Goal: Task Accomplishment & Management: Complete application form

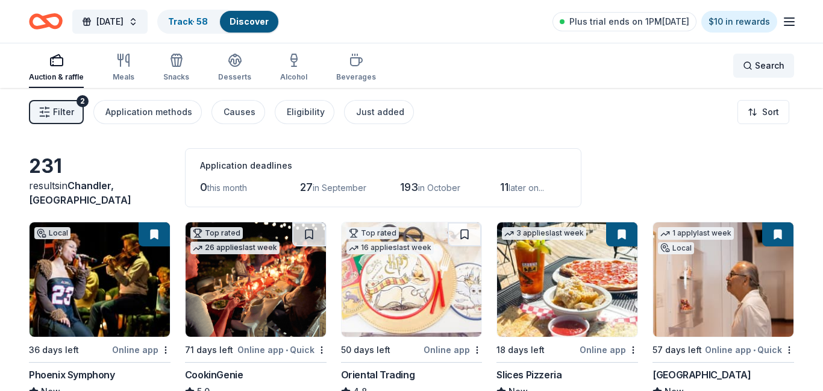
click at [774, 71] on span "Search" at bounding box center [770, 65] width 30 height 14
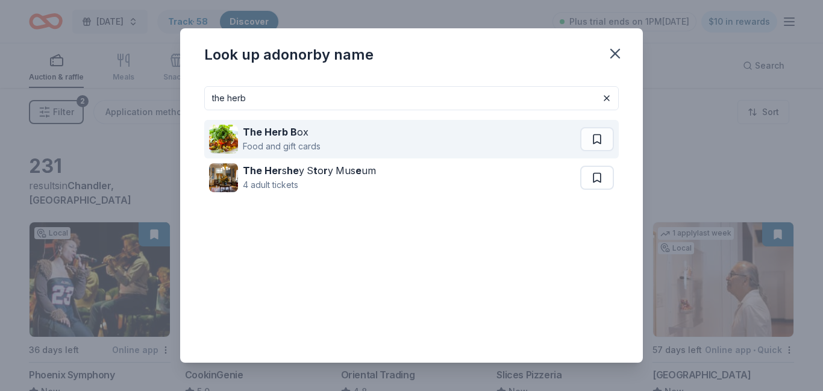
type input "the herb"
click at [376, 136] on div "The Herb B ox Food and gift cards" at bounding box center [394, 139] width 371 height 39
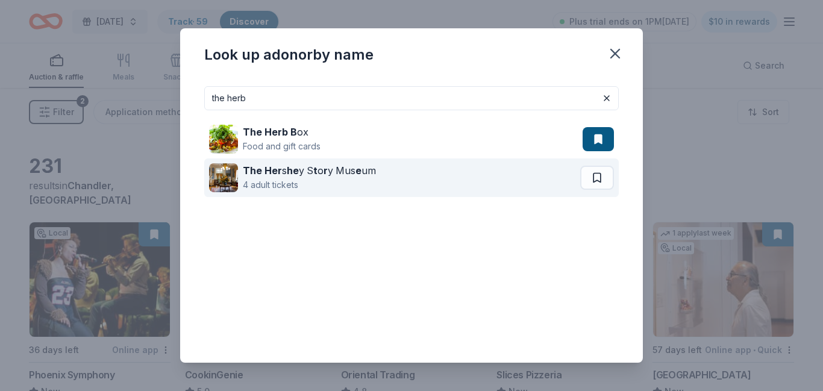
click at [348, 178] on div "4 adult tickets" at bounding box center [309, 185] width 133 height 14
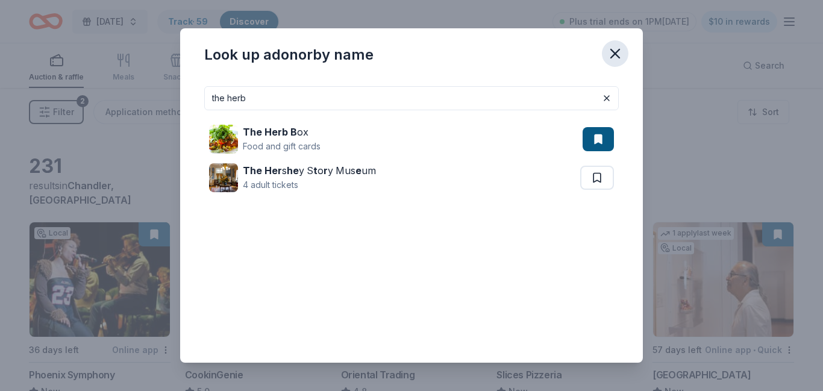
click at [621, 54] on icon "button" at bounding box center [615, 53] width 17 height 17
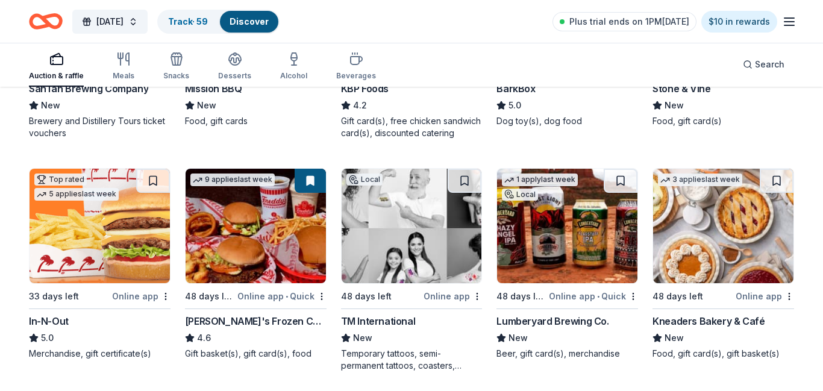
scroll to position [1227, 0]
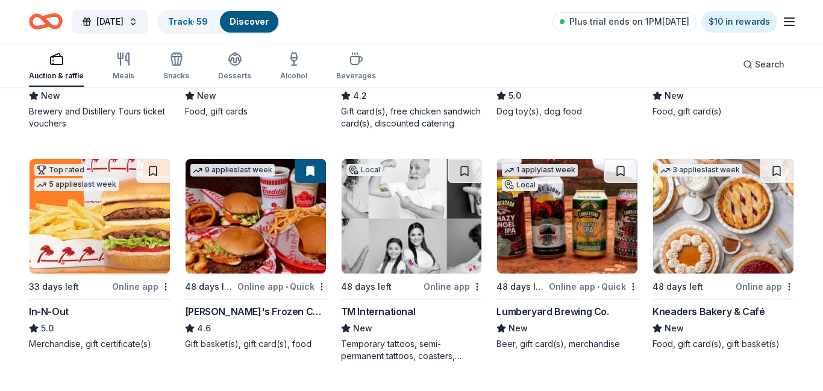
click at [763, 231] on img at bounding box center [723, 216] width 140 height 115
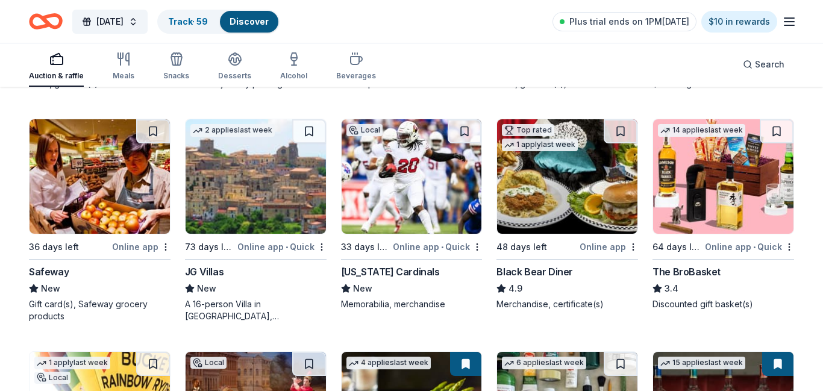
scroll to position [2423, 0]
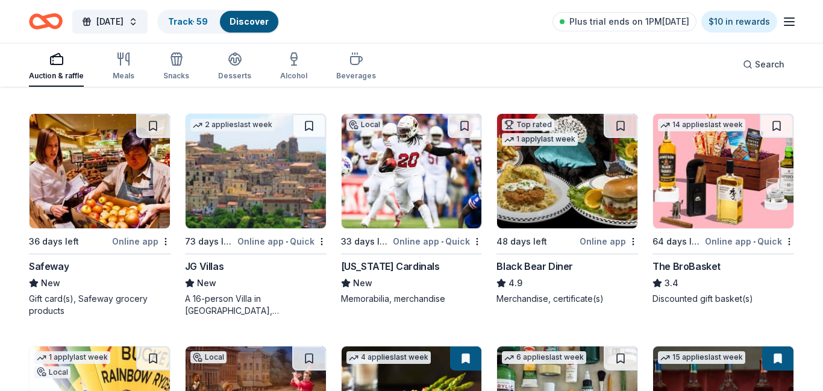
click at [588, 217] on img at bounding box center [567, 171] width 140 height 115
click at [90, 203] on img at bounding box center [100, 171] width 140 height 115
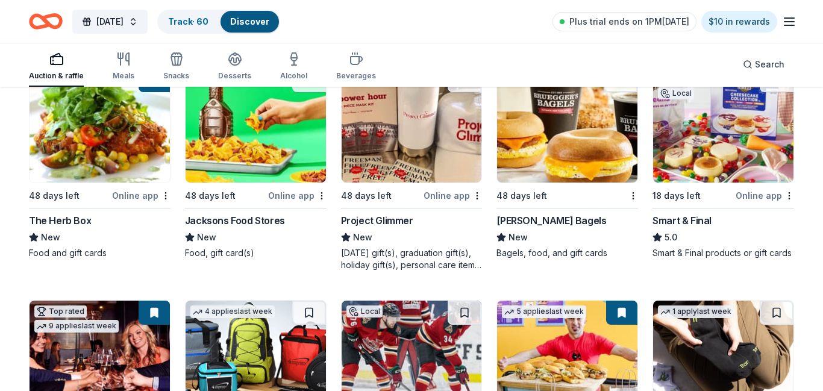
scroll to position [2935, 0]
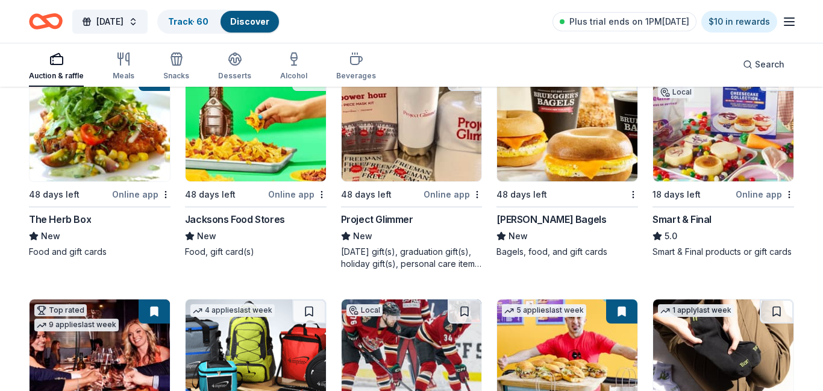
click at [770, 152] on img at bounding box center [723, 124] width 140 height 115
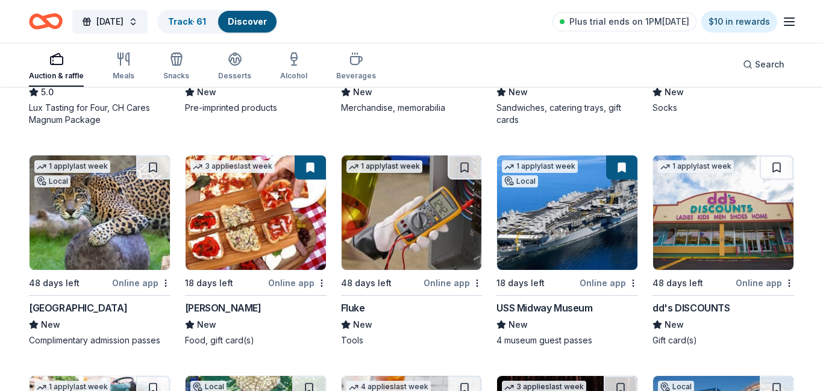
scroll to position [3315, 0]
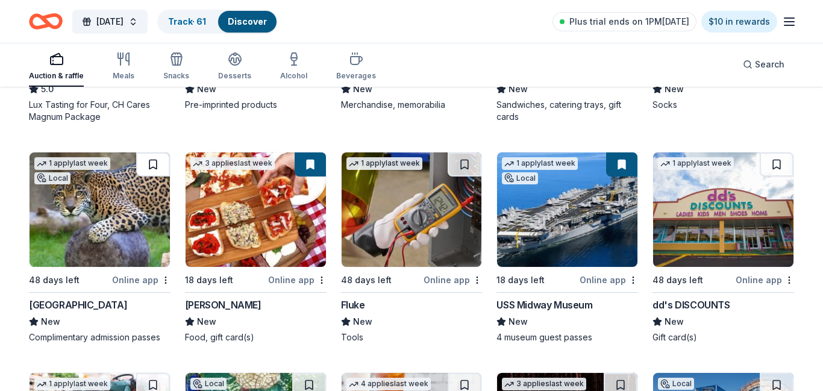
click at [149, 166] on button at bounding box center [153, 164] width 34 height 24
click at [129, 192] on img at bounding box center [100, 209] width 140 height 115
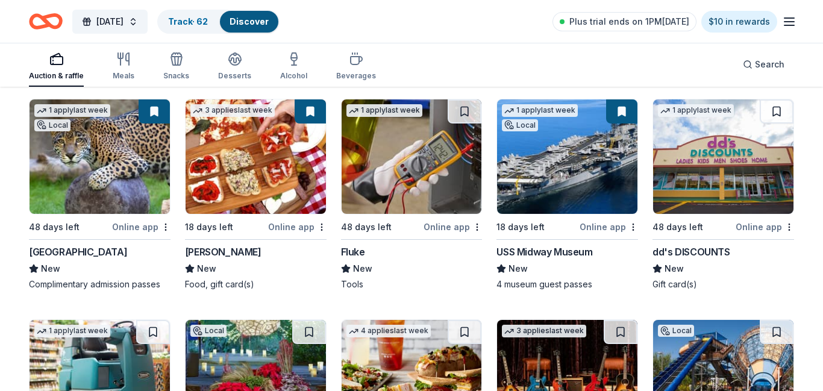
click at [409, 158] on img at bounding box center [412, 156] width 140 height 115
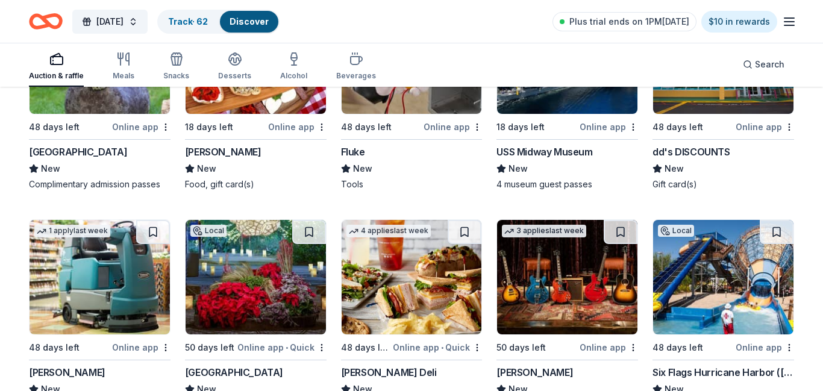
click at [271, 262] on img at bounding box center [256, 277] width 140 height 115
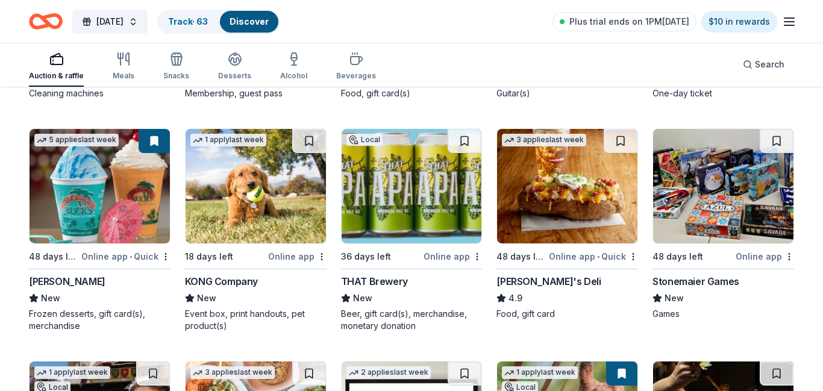
scroll to position [3783, 0]
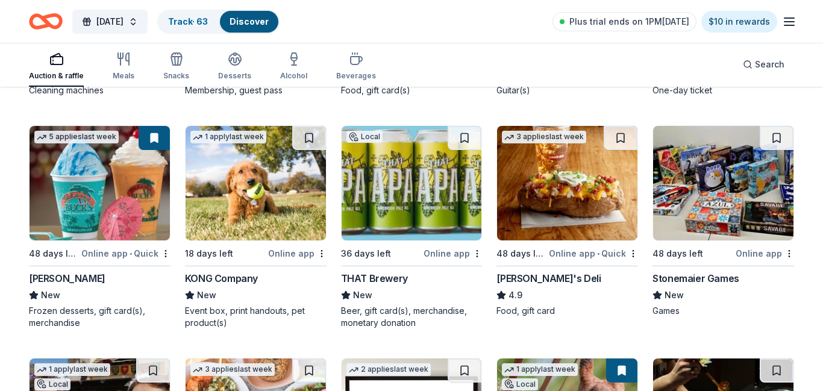
click at [756, 186] on img at bounding box center [723, 183] width 140 height 115
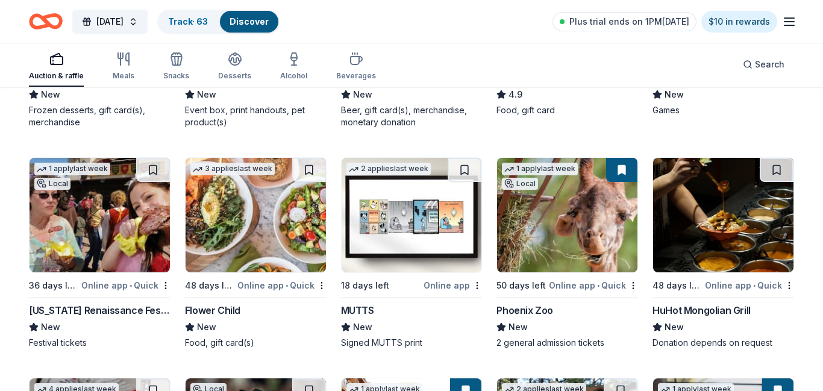
scroll to position [4007, 0]
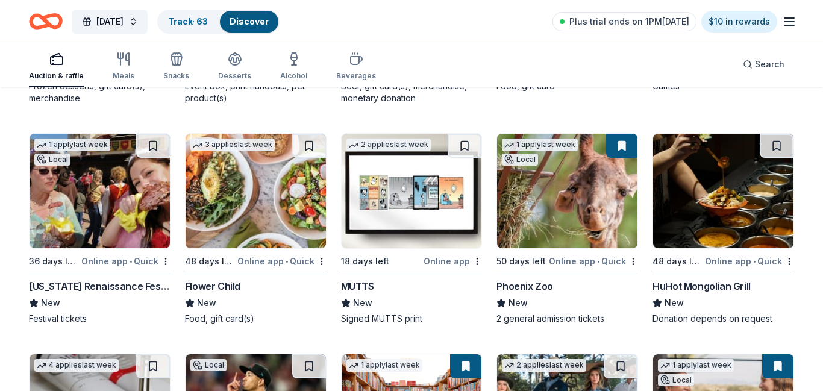
click at [130, 196] on img at bounding box center [100, 191] width 140 height 115
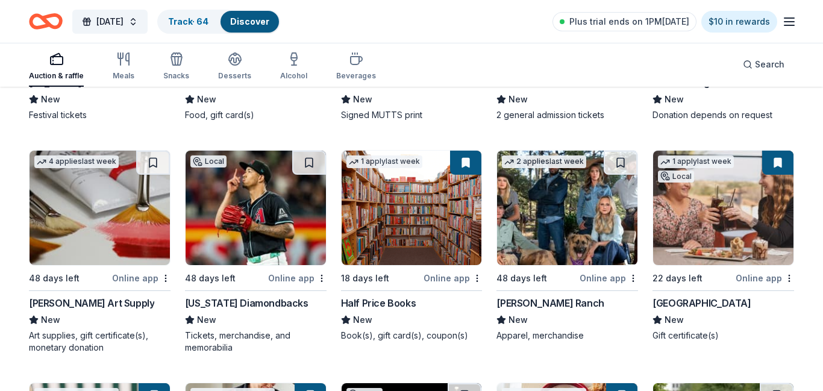
scroll to position [4212, 0]
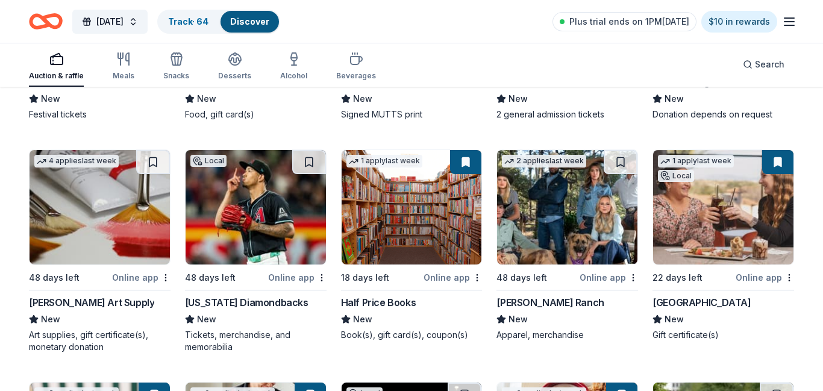
click at [274, 219] on img at bounding box center [256, 207] width 140 height 115
click at [139, 206] on img at bounding box center [100, 207] width 140 height 115
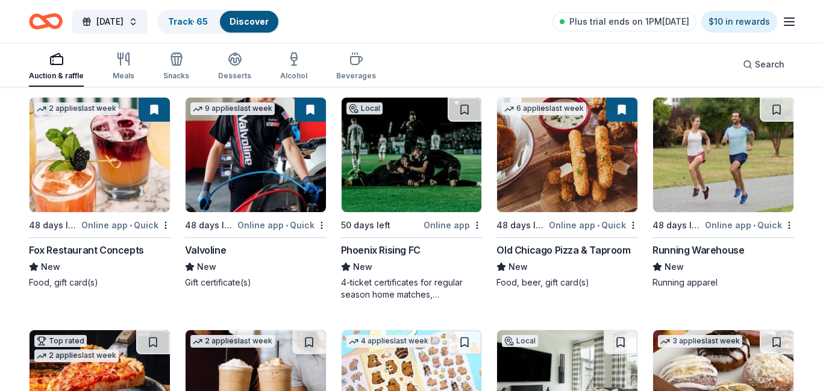
scroll to position [4494, 0]
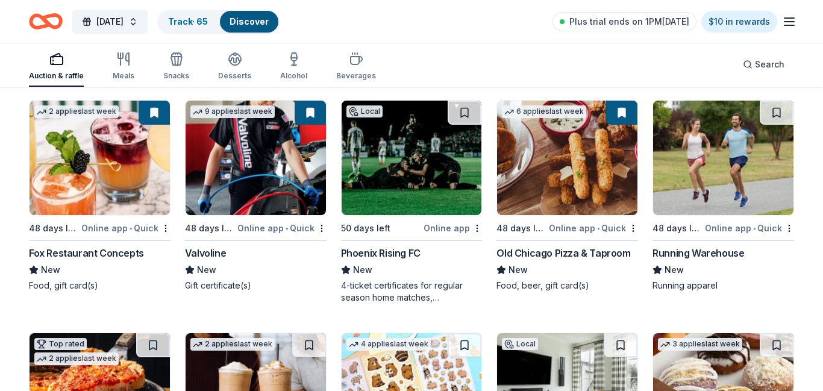
click at [709, 165] on img at bounding box center [723, 158] width 140 height 115
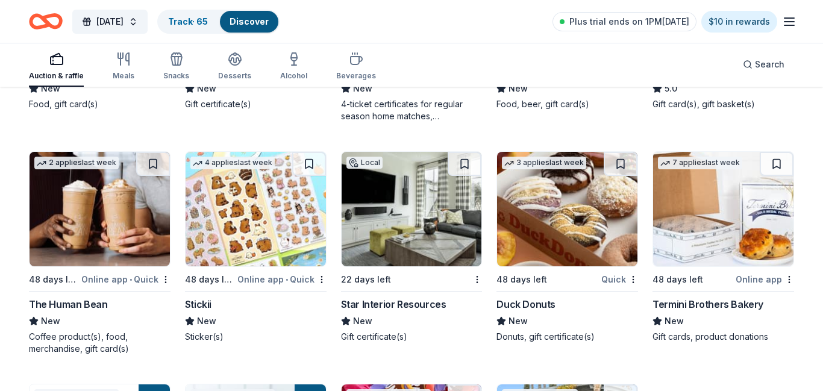
scroll to position [4681, 0]
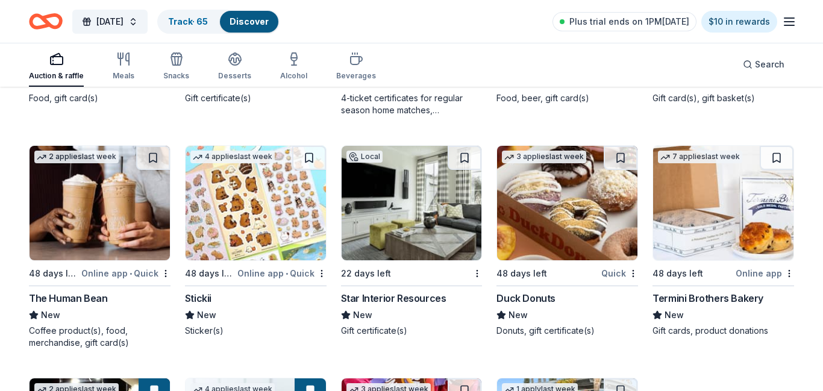
click at [140, 241] on img at bounding box center [100, 203] width 140 height 115
click at [150, 181] on img at bounding box center [100, 203] width 140 height 115
click at [267, 189] on img at bounding box center [256, 203] width 140 height 115
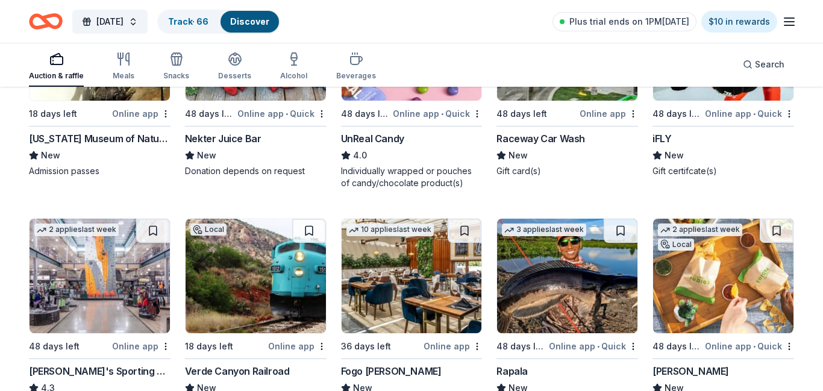
scroll to position [5093, 0]
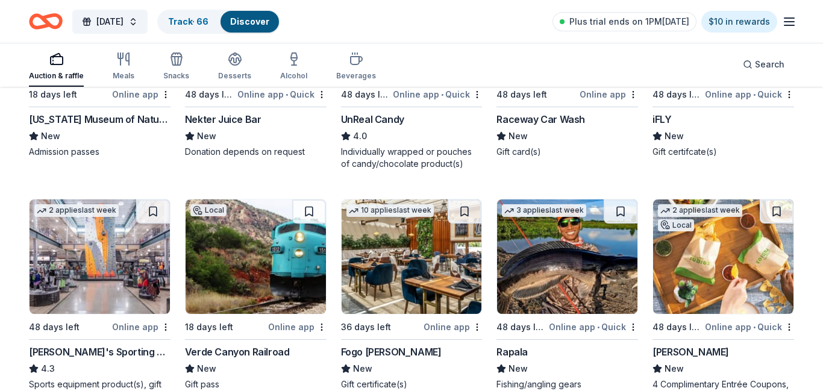
click at [245, 229] on img at bounding box center [256, 257] width 140 height 115
click at [125, 257] on img at bounding box center [100, 257] width 140 height 115
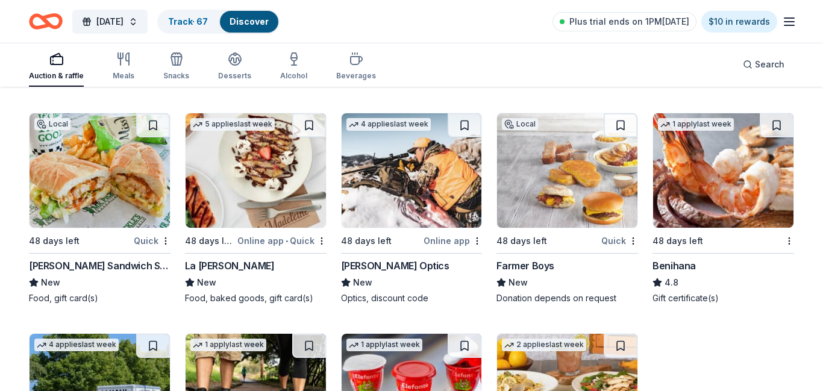
scroll to position [5649, 0]
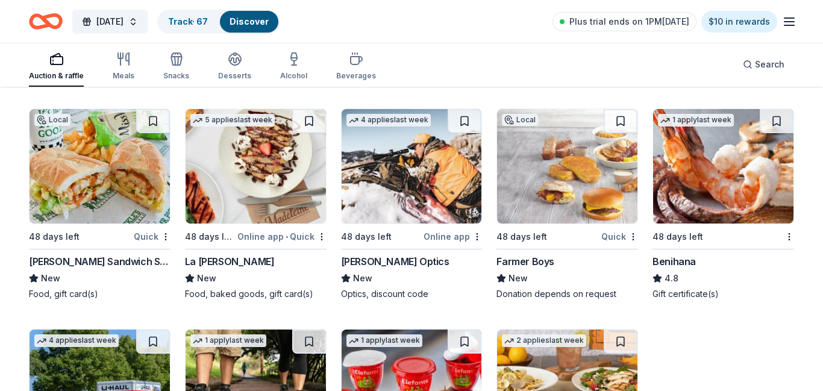
click at [719, 187] on img at bounding box center [723, 166] width 140 height 115
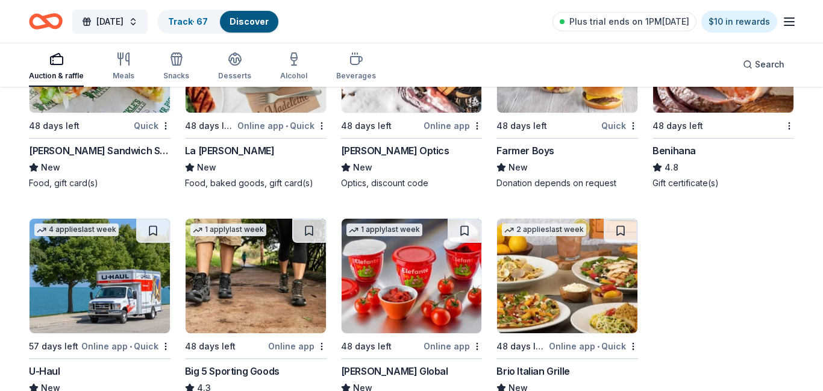
scroll to position [5859, 0]
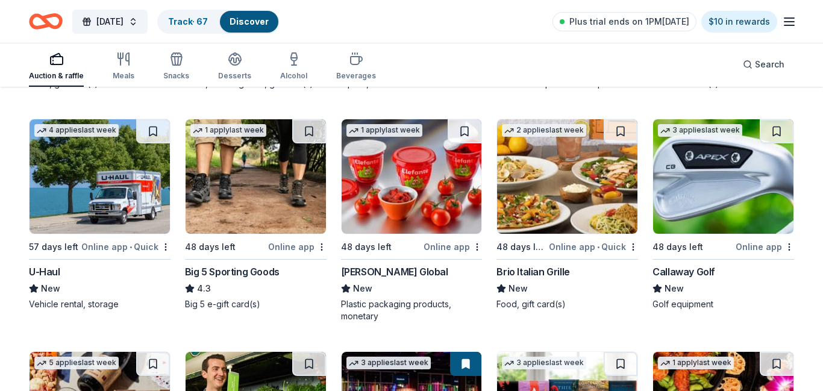
click at [551, 164] on img at bounding box center [567, 176] width 140 height 115
click at [358, 169] on img at bounding box center [412, 176] width 140 height 115
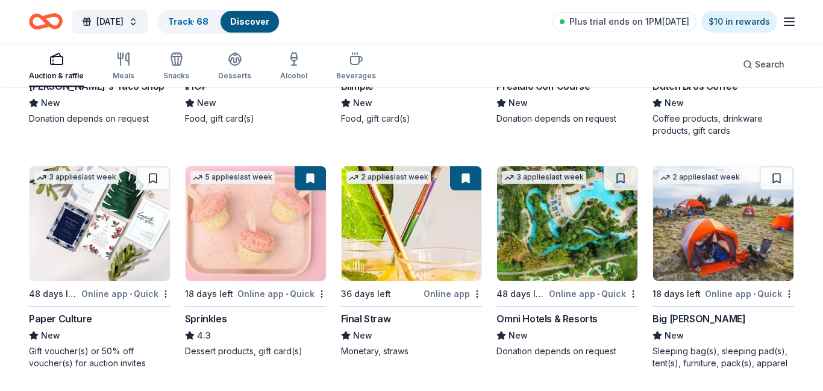
scroll to position [6972, 0]
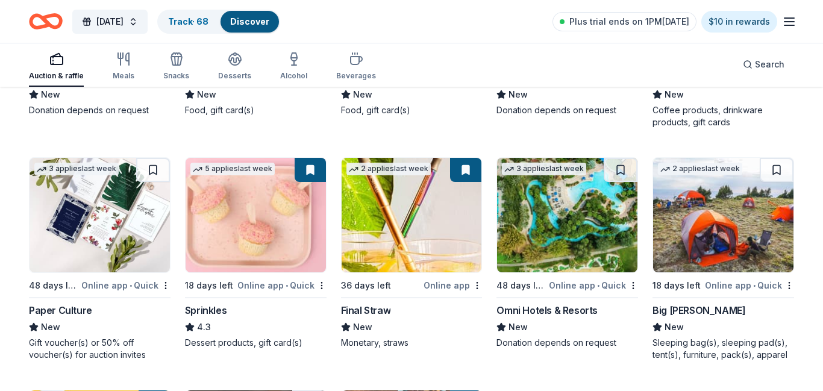
click at [575, 248] on img at bounding box center [567, 215] width 140 height 115
click at [136, 227] on img at bounding box center [100, 215] width 140 height 115
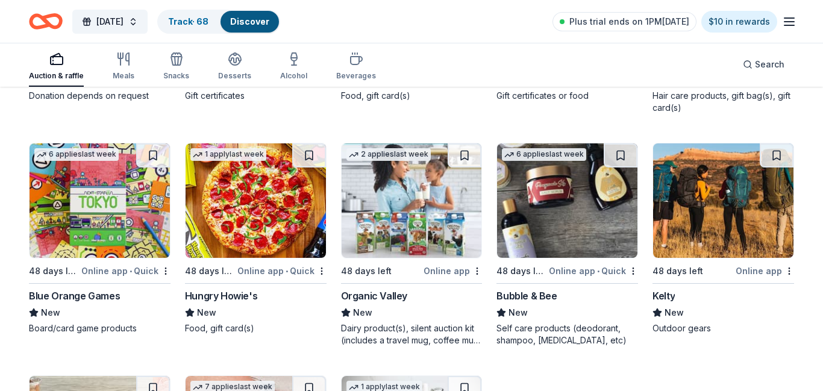
scroll to position [7452, 0]
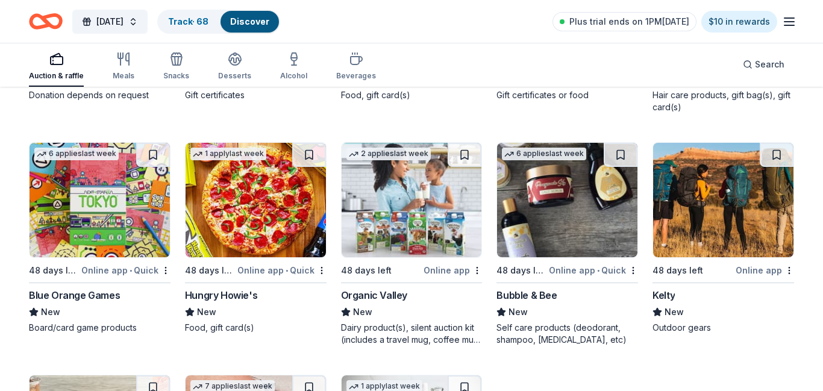
click at [399, 237] on img at bounding box center [412, 200] width 140 height 115
click at [104, 206] on img at bounding box center [100, 200] width 140 height 115
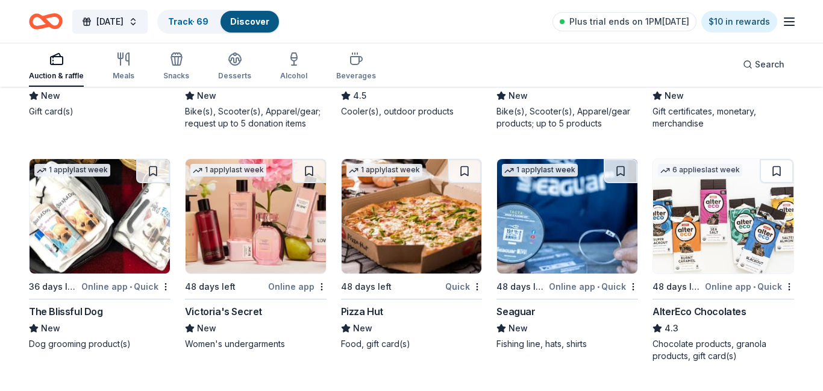
scroll to position [8355, 0]
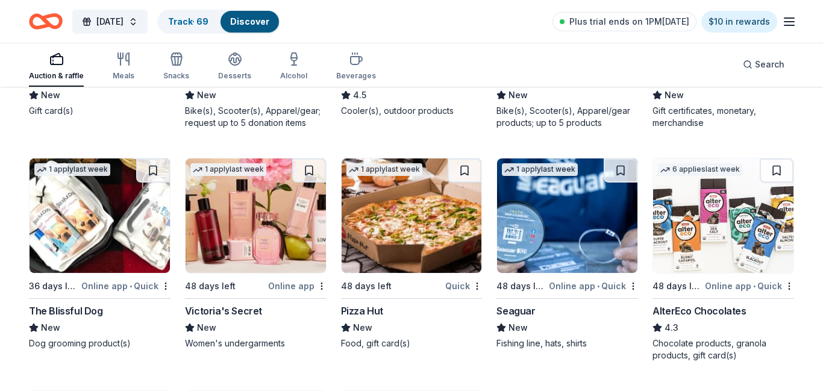
click at [581, 225] on img at bounding box center [567, 216] width 140 height 115
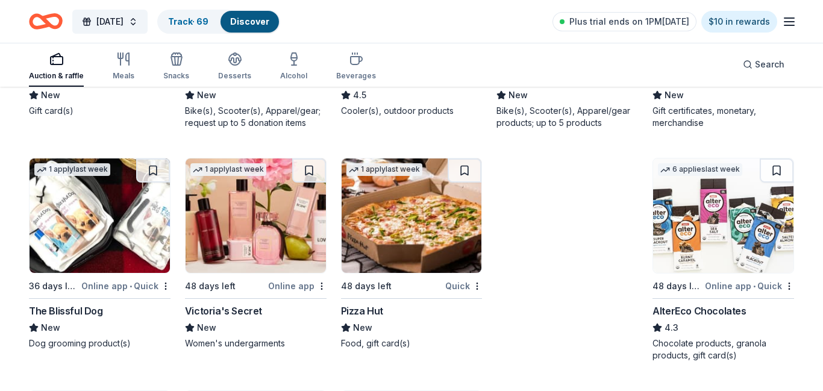
scroll to position [8554, 0]
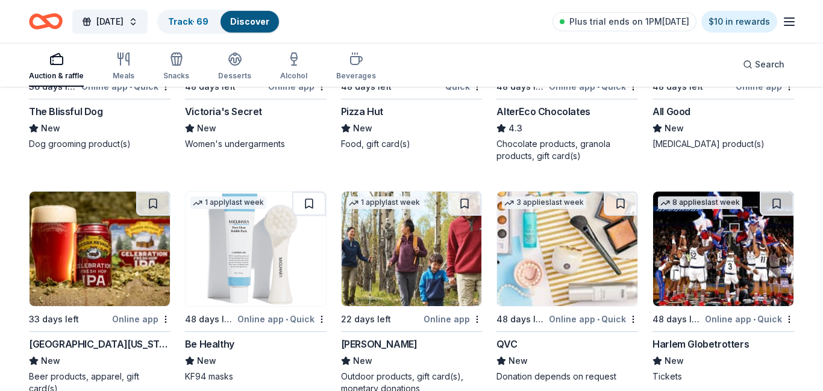
click at [273, 247] on img at bounding box center [256, 249] width 140 height 115
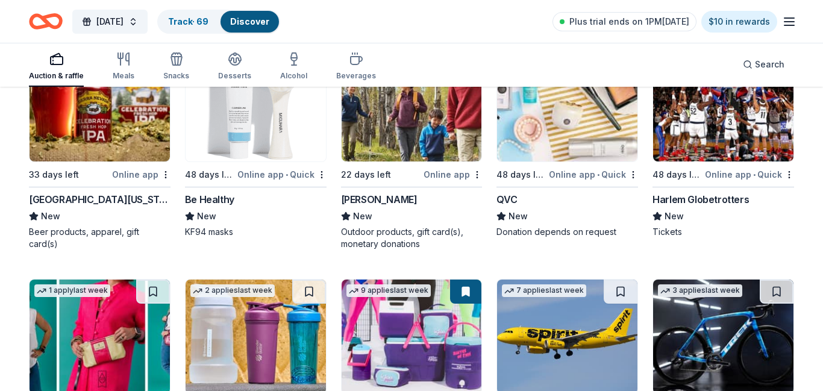
click at [748, 143] on img at bounding box center [723, 104] width 140 height 115
click at [746, 162] on img at bounding box center [723, 104] width 140 height 115
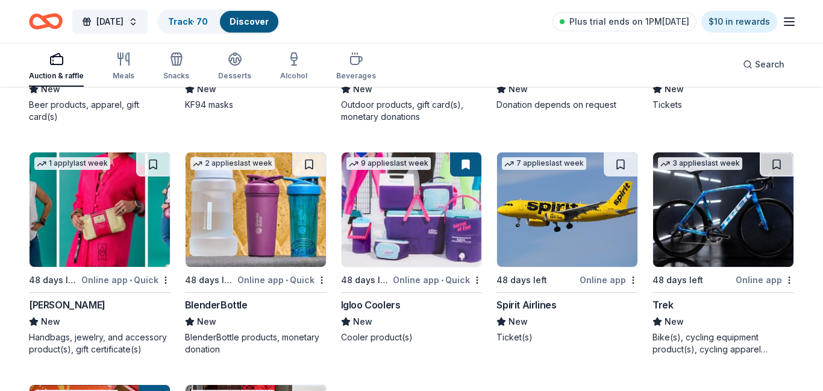
click at [448, 193] on img at bounding box center [412, 209] width 140 height 115
click at [119, 178] on img at bounding box center [100, 209] width 140 height 115
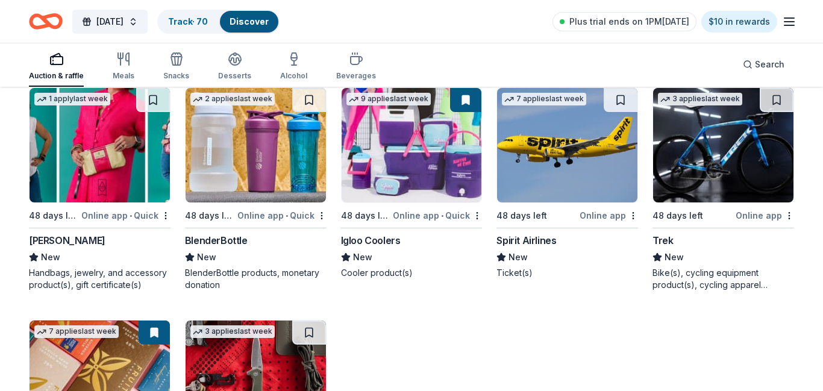
click at [271, 175] on img at bounding box center [256, 145] width 140 height 115
click at [263, 321] on img at bounding box center [256, 378] width 140 height 115
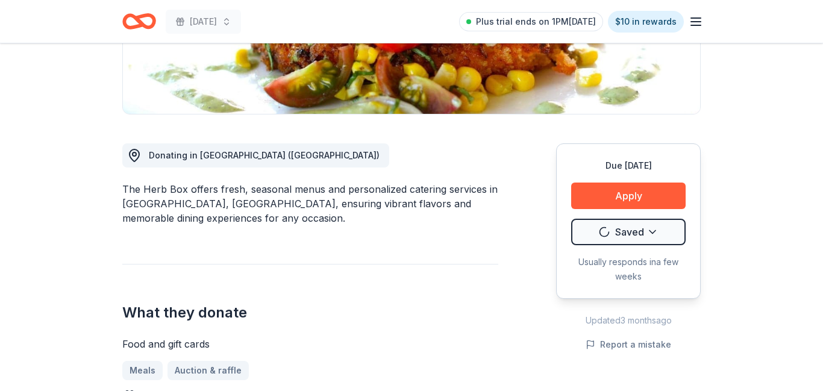
scroll to position [252, 0]
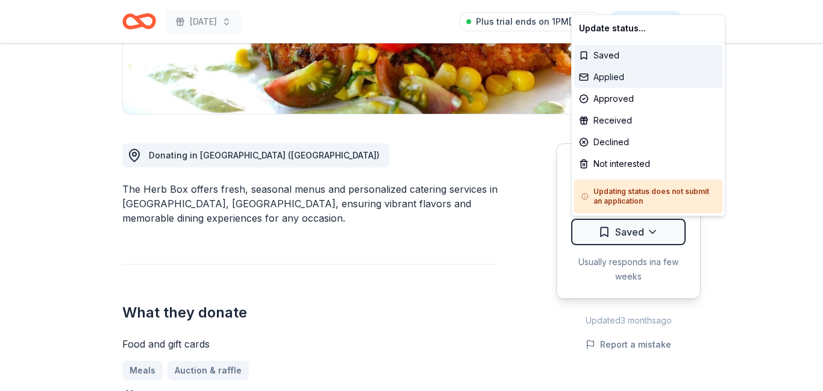
click at [617, 80] on div "Applied" at bounding box center [648, 77] width 148 height 22
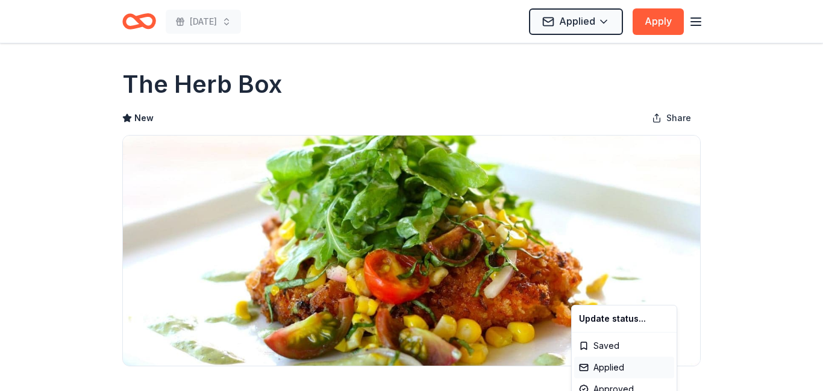
scroll to position [0, 0]
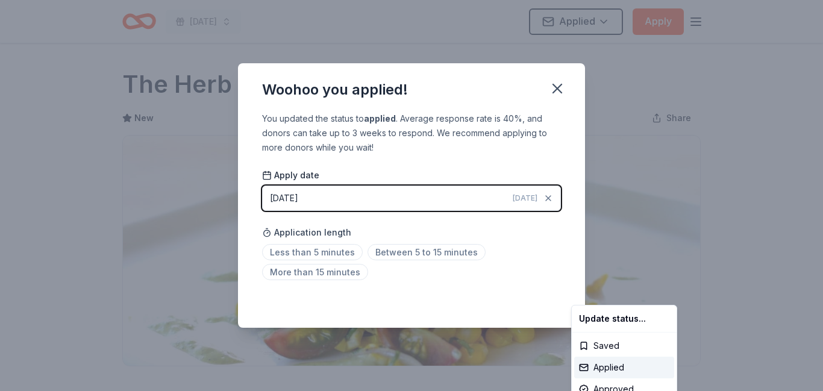
click at [561, 88] on html "Harvest Festival Applied Apply Due in 48 days Share The Herb Box New Share Dona…" at bounding box center [411, 195] width 823 height 391
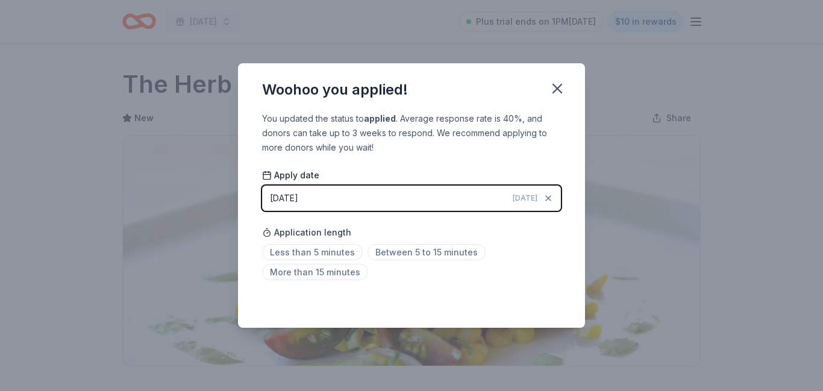
scroll to position [288, 0]
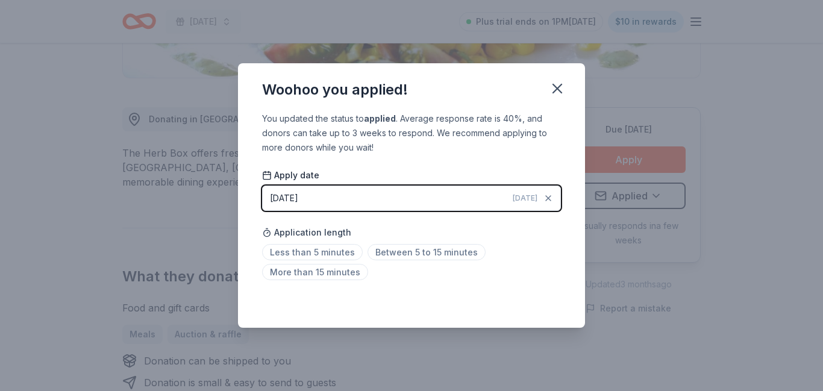
click at [561, 88] on icon "button" at bounding box center [557, 88] width 17 height 17
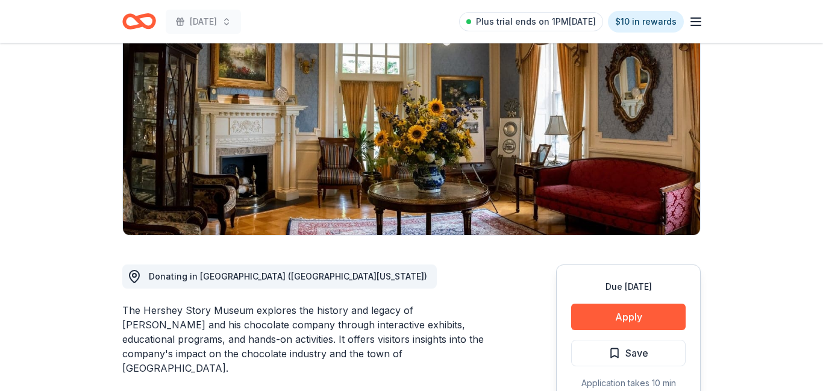
scroll to position [131, 0]
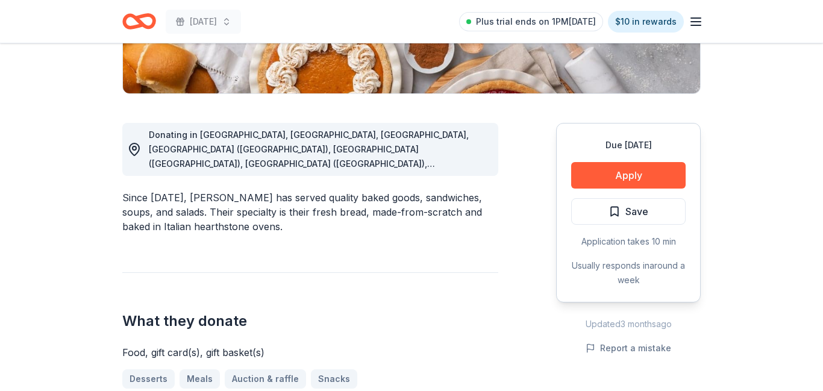
scroll to position [272, 0]
click at [623, 176] on button "Apply" at bounding box center [628, 175] width 115 height 27
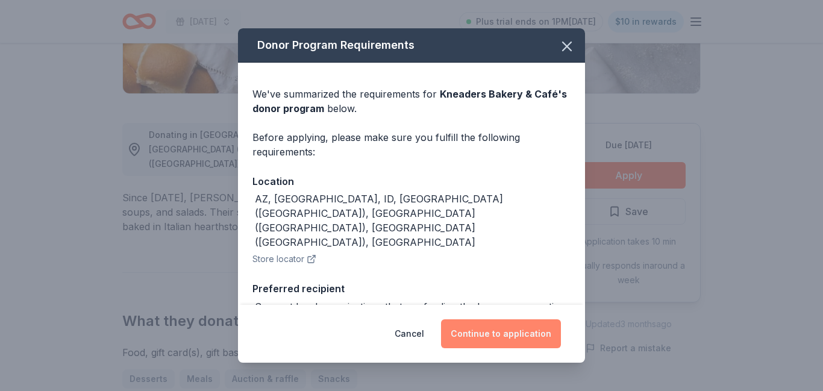
click at [483, 327] on button "Continue to application" at bounding box center [501, 333] width 120 height 29
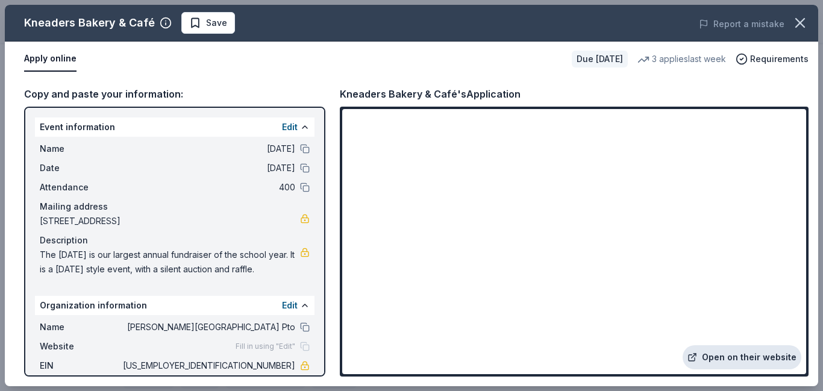
click at [750, 363] on link "Open on their website" at bounding box center [742, 357] width 119 height 24
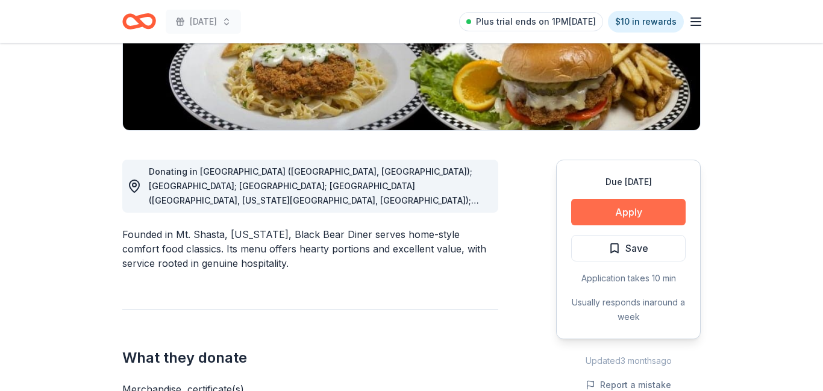
scroll to position [236, 0]
click at [655, 209] on button "Apply" at bounding box center [628, 212] width 115 height 27
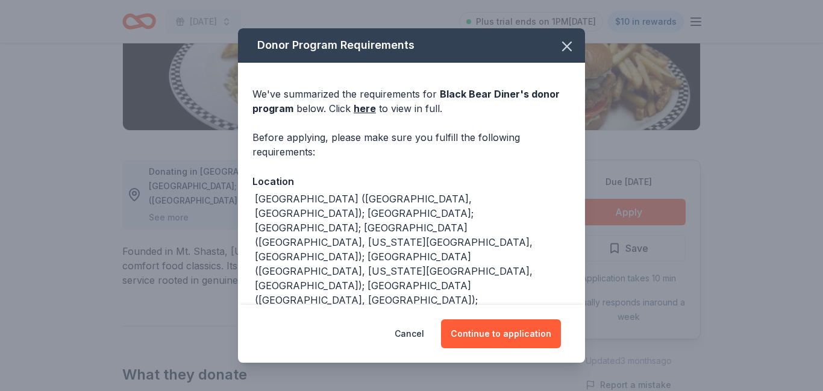
scroll to position [116, 0]
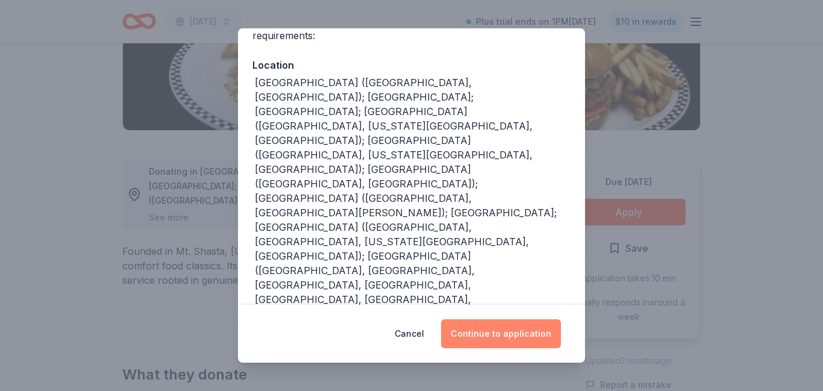
click at [510, 335] on button "Continue to application" at bounding box center [501, 333] width 120 height 29
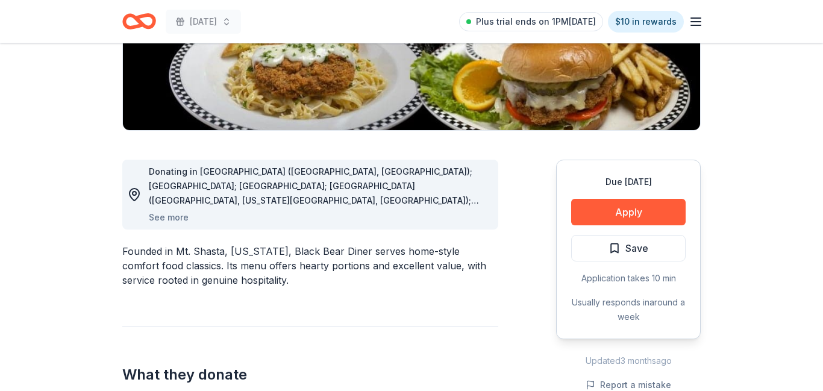
scroll to position [0, 0]
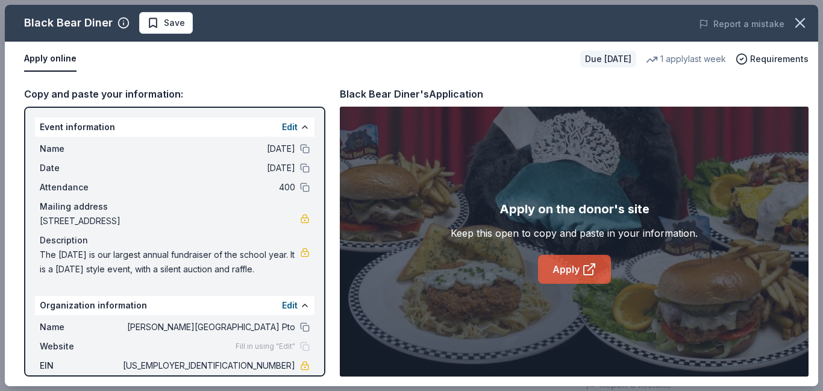
click at [558, 276] on link "Apply" at bounding box center [574, 269] width 73 height 29
click at [169, 24] on span "Save" at bounding box center [174, 23] width 21 height 14
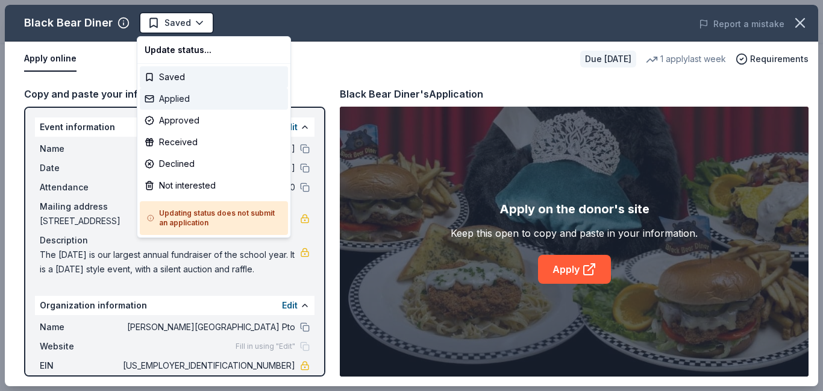
click at [186, 99] on div "Applied" at bounding box center [214, 99] width 148 height 22
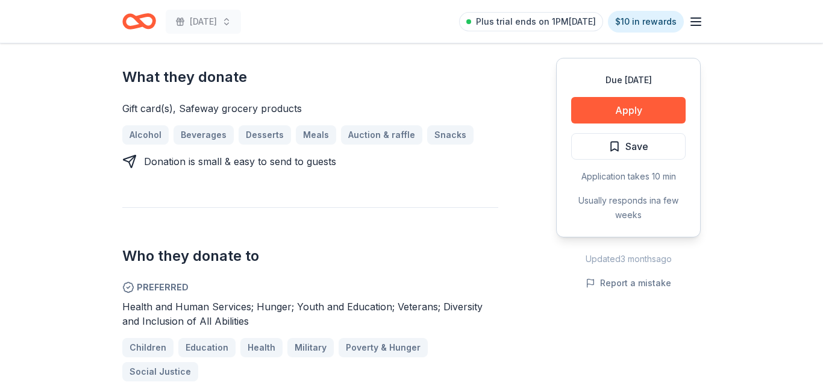
scroll to position [517, 0]
click at [608, 106] on button "Apply" at bounding box center [628, 110] width 115 height 27
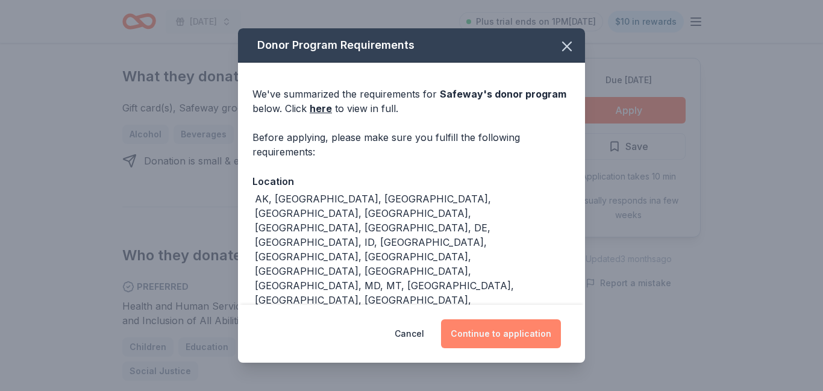
click at [520, 325] on button "Continue to application" at bounding box center [501, 333] width 120 height 29
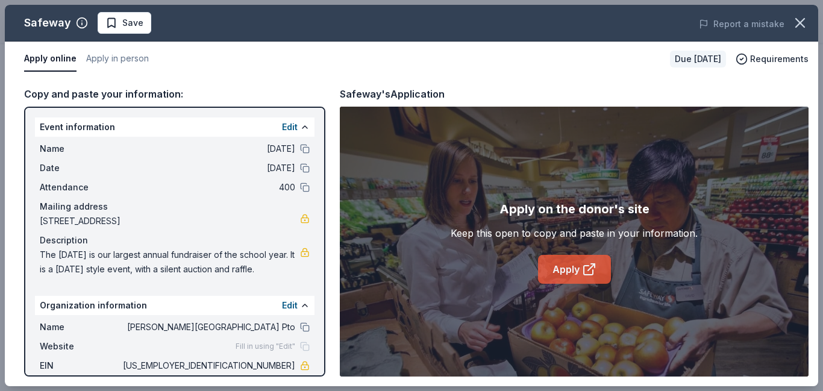
click at [561, 268] on link "Apply" at bounding box center [574, 269] width 73 height 29
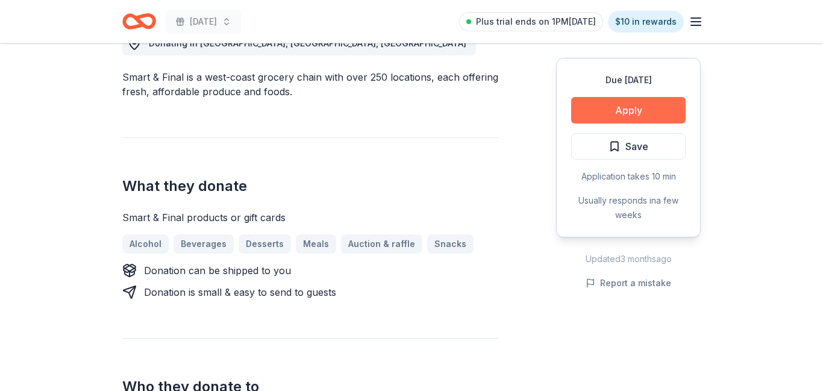
scroll to position [364, 0]
click at [620, 118] on button "Apply" at bounding box center [628, 110] width 115 height 27
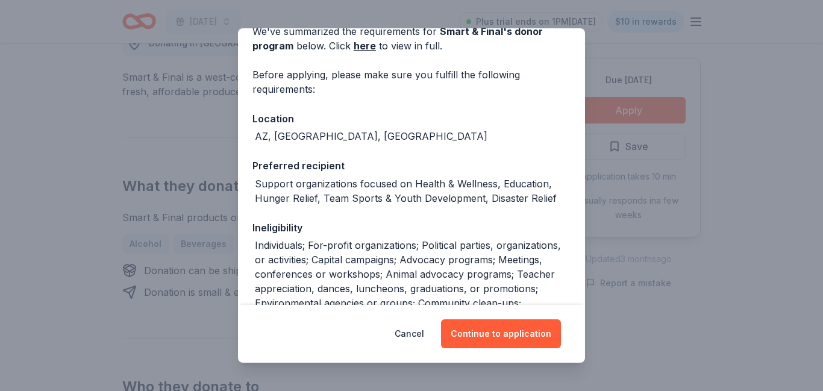
scroll to position [87, 0]
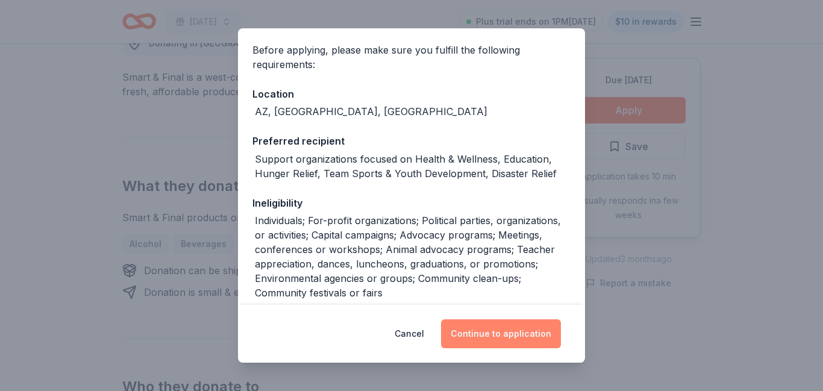
click at [511, 330] on button "Continue to application" at bounding box center [501, 333] width 120 height 29
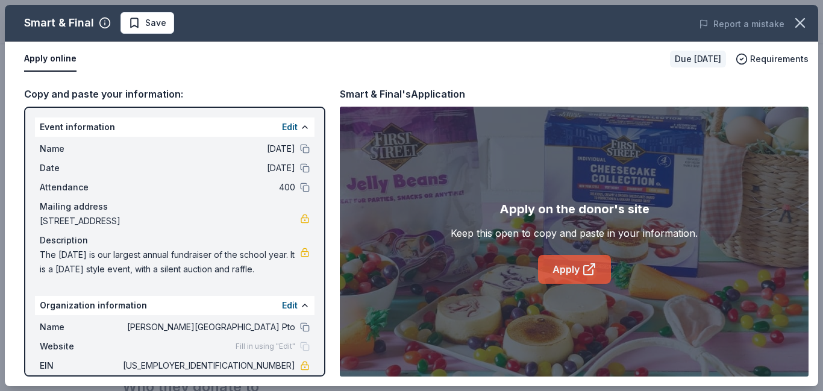
click at [553, 274] on link "Apply" at bounding box center [574, 269] width 73 height 29
click at [159, 22] on span "Save" at bounding box center [155, 23] width 21 height 14
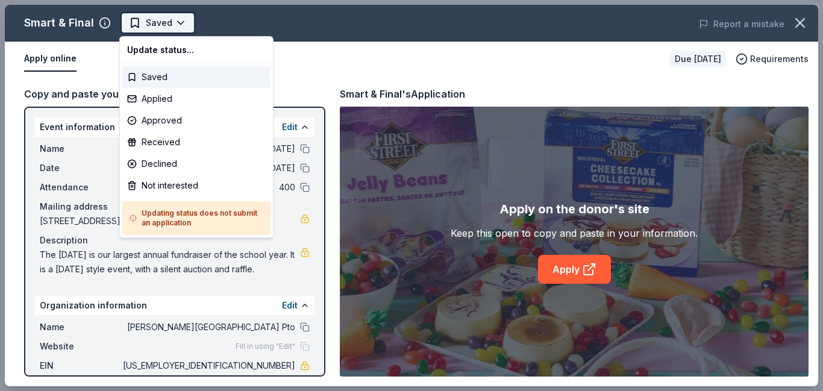
scroll to position [0, 0]
click at [173, 98] on div "Applied" at bounding box center [196, 99] width 148 height 22
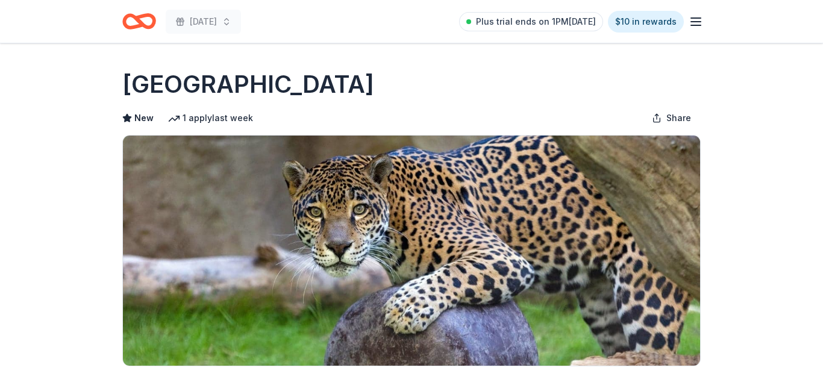
scroll to position [418, 0]
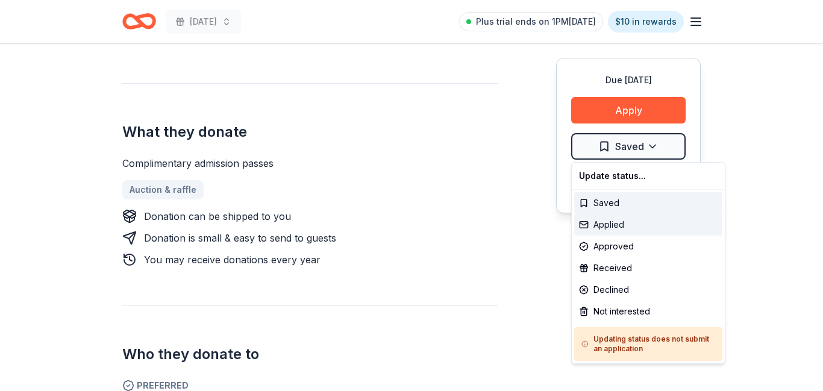
click at [613, 225] on div "Applied" at bounding box center [648, 225] width 148 height 22
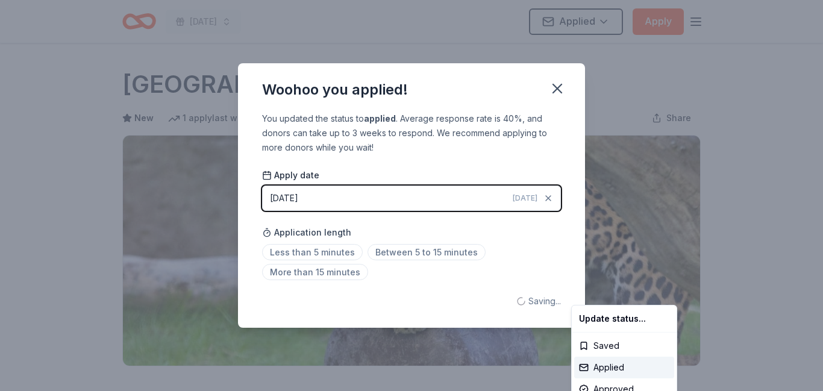
scroll to position [0, 0]
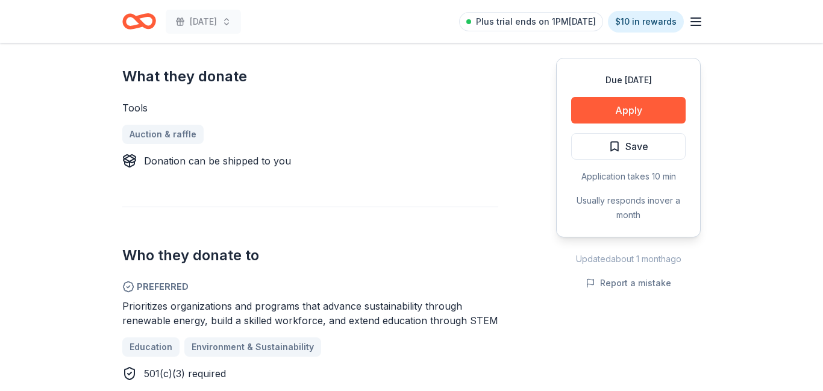
scroll to position [474, 0]
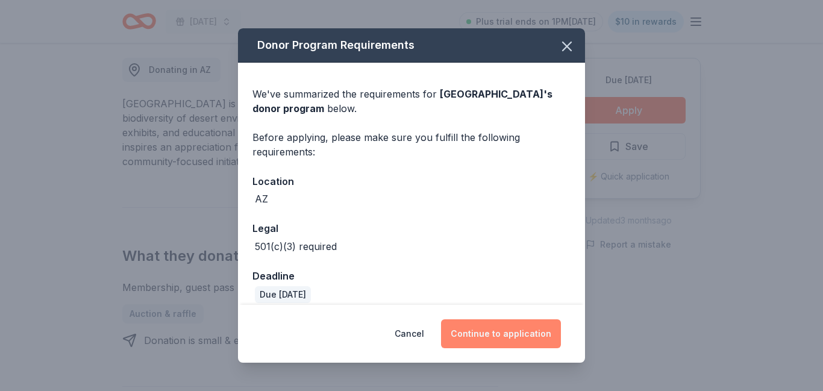
scroll to position [338, 0]
click at [502, 335] on button "Continue to application" at bounding box center [501, 333] width 120 height 29
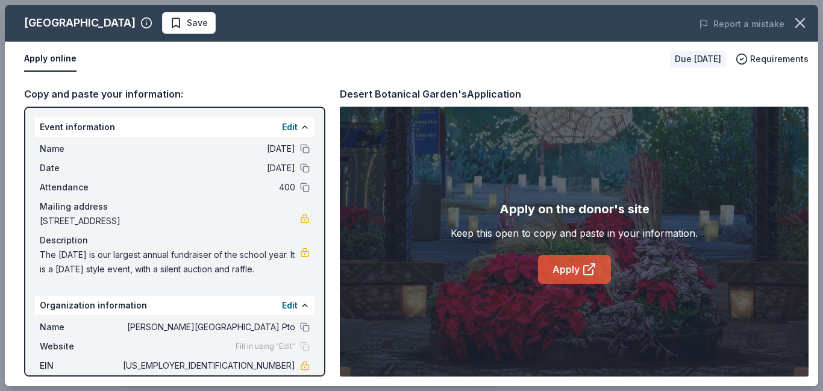
click at [554, 271] on link "Apply" at bounding box center [574, 269] width 73 height 29
click at [204, 28] on span "Save" at bounding box center [197, 23] width 21 height 14
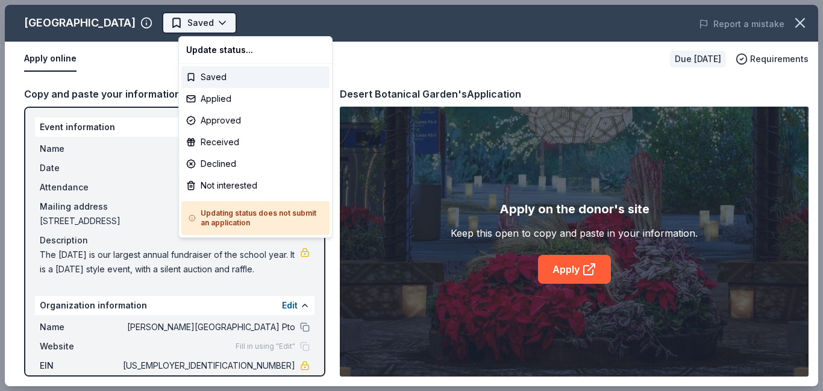
scroll to position [0, 0]
click at [236, 100] on div "Applied" at bounding box center [255, 99] width 148 height 22
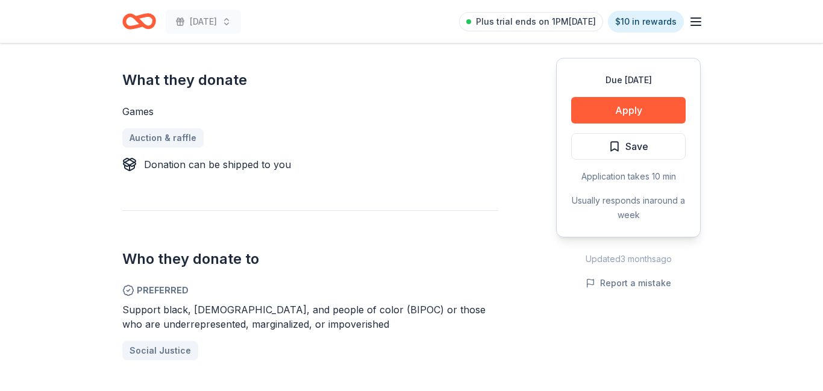
scroll to position [485, 0]
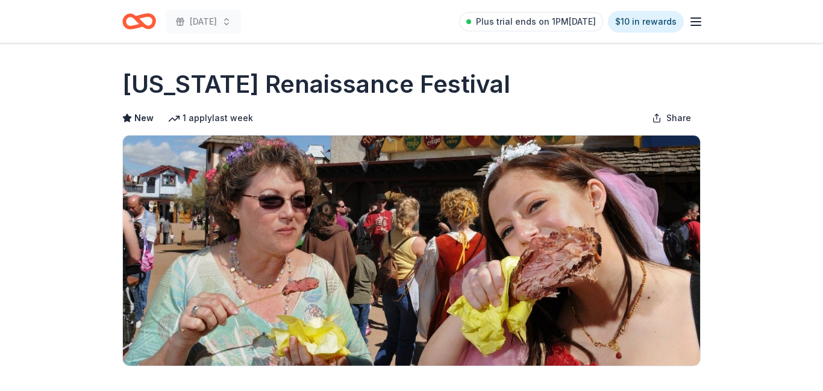
scroll to position [366, 0]
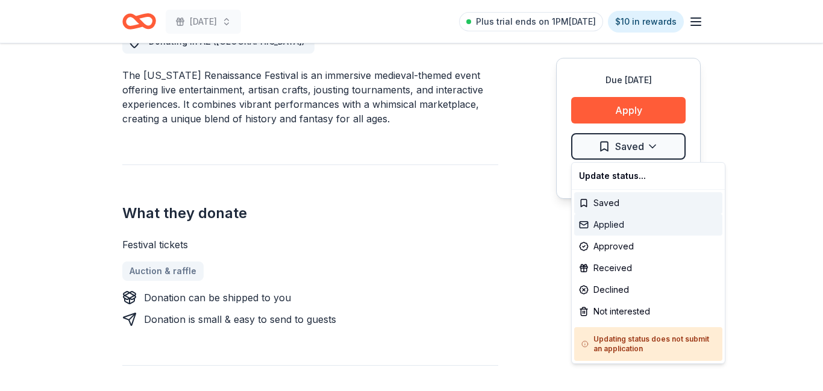
click at [627, 230] on div "Applied" at bounding box center [648, 225] width 148 height 22
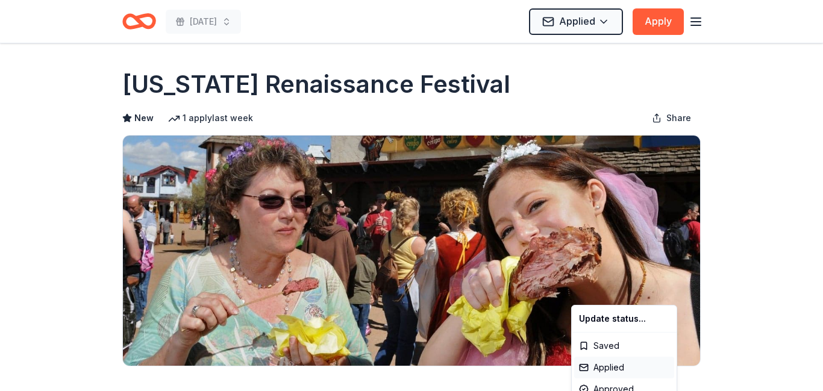
scroll to position [0, 0]
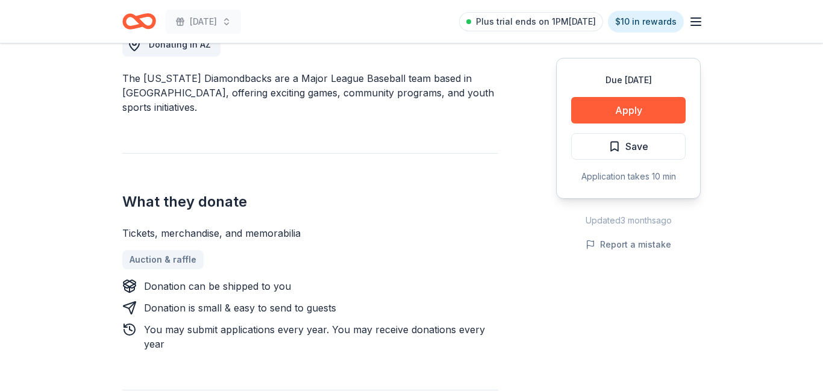
scroll to position [360, 0]
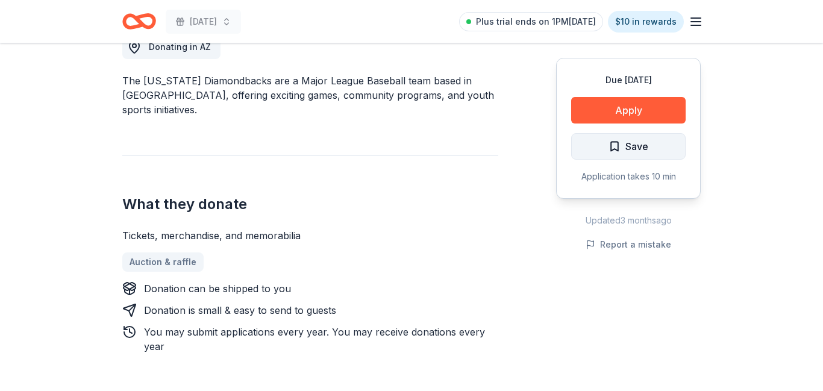
click at [651, 145] on button "Save" at bounding box center [628, 146] width 115 height 27
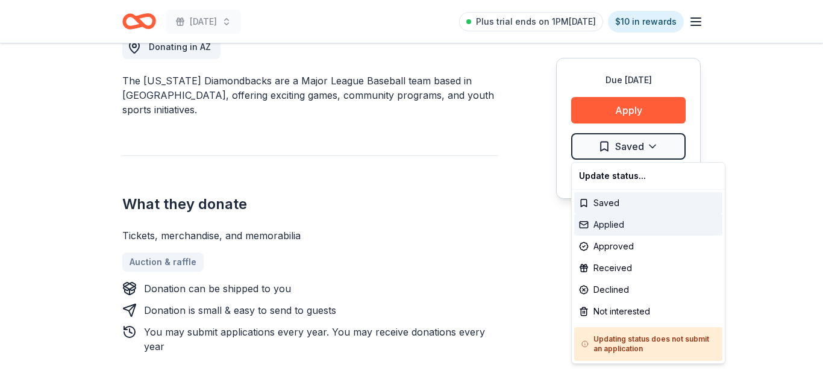
click at [640, 225] on div "Applied" at bounding box center [648, 225] width 148 height 22
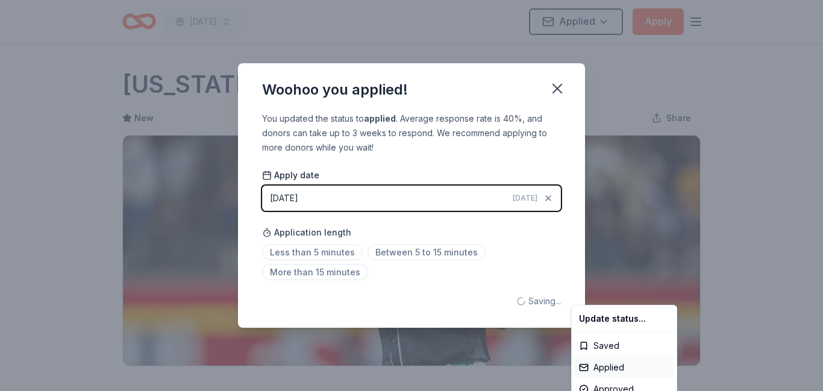
scroll to position [0, 0]
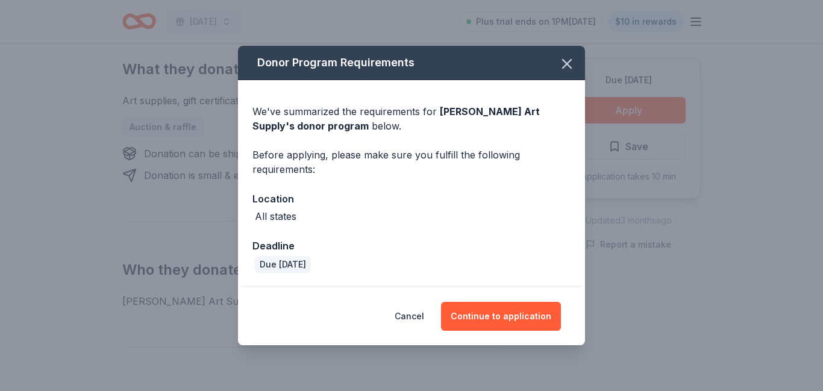
scroll to position [524, 0]
click at [476, 320] on button "Continue to application" at bounding box center [501, 316] width 120 height 29
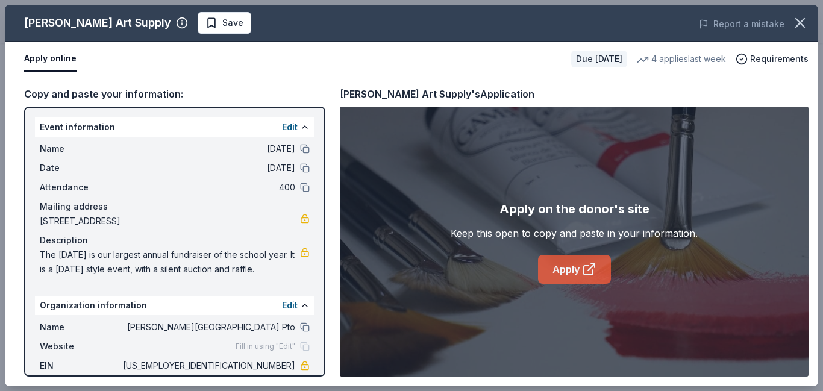
click at [564, 266] on link "Apply" at bounding box center [574, 269] width 73 height 29
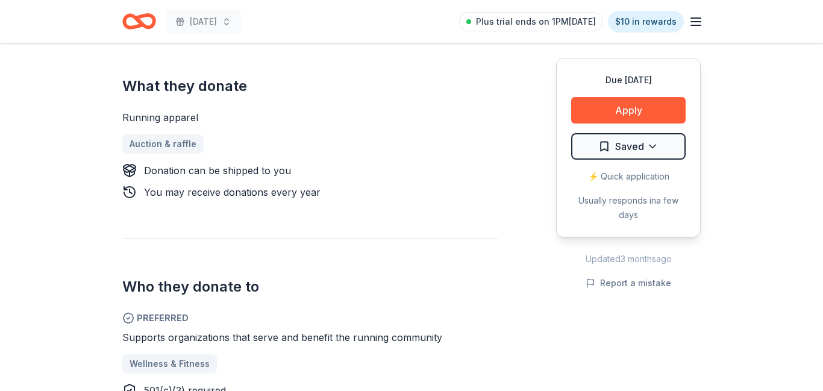
scroll to position [464, 0]
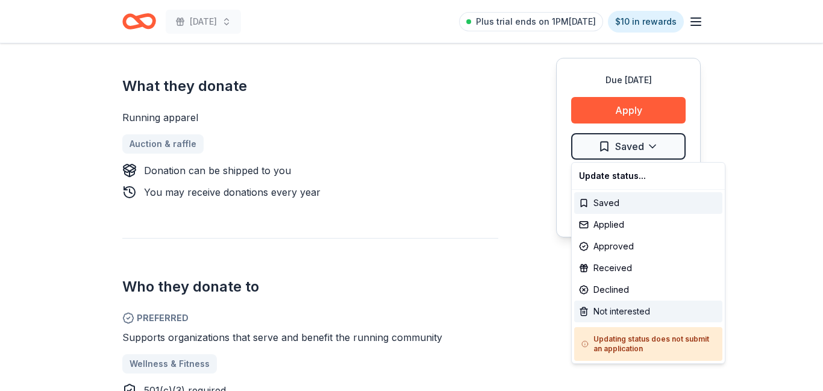
click at [625, 311] on div "Not interested" at bounding box center [648, 312] width 148 height 22
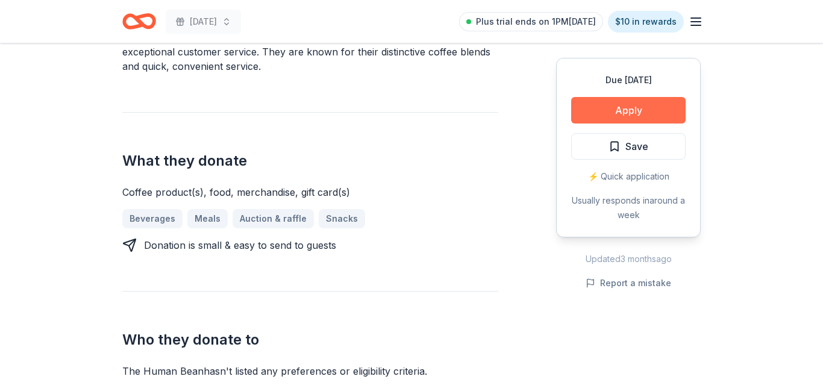
scroll to position [447, 0]
click at [631, 117] on button "Apply" at bounding box center [628, 110] width 115 height 27
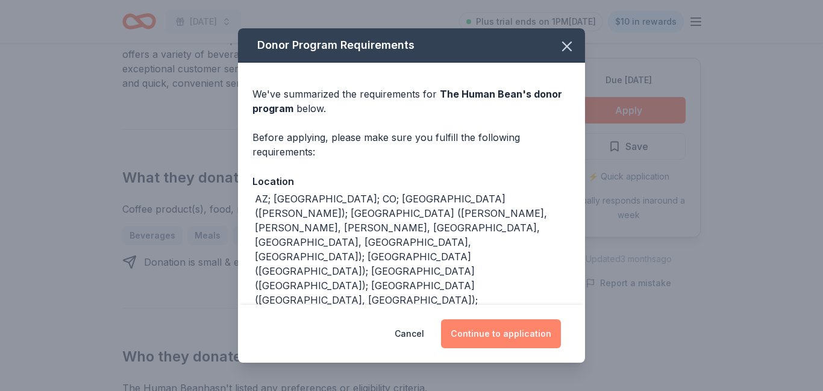
click at [486, 328] on button "Continue to application" at bounding box center [501, 333] width 120 height 29
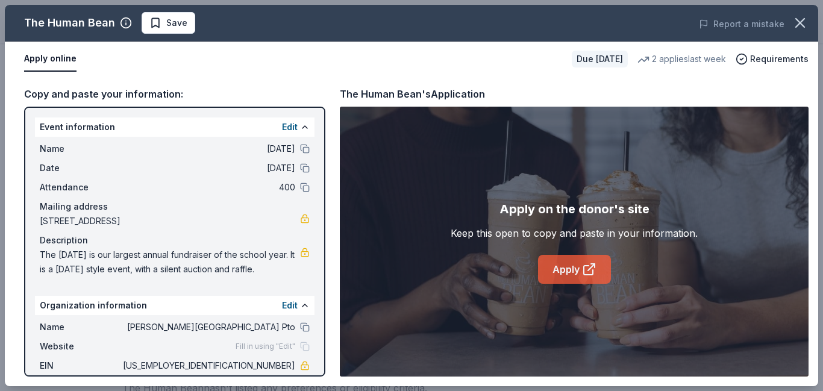
click at [563, 270] on link "Apply" at bounding box center [574, 269] width 73 height 29
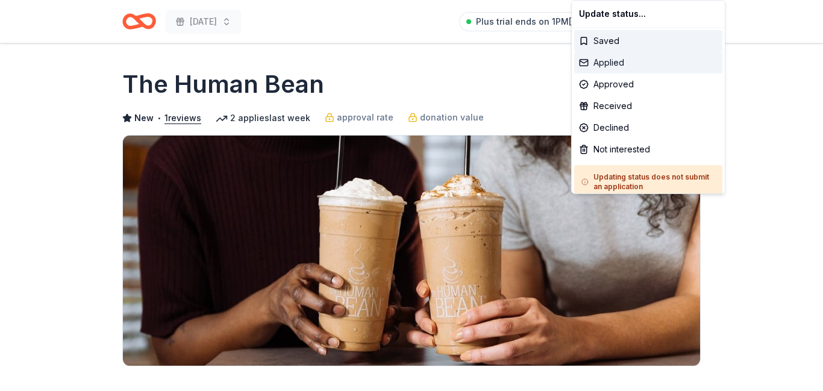
click at [624, 62] on div "Applied" at bounding box center [648, 63] width 148 height 22
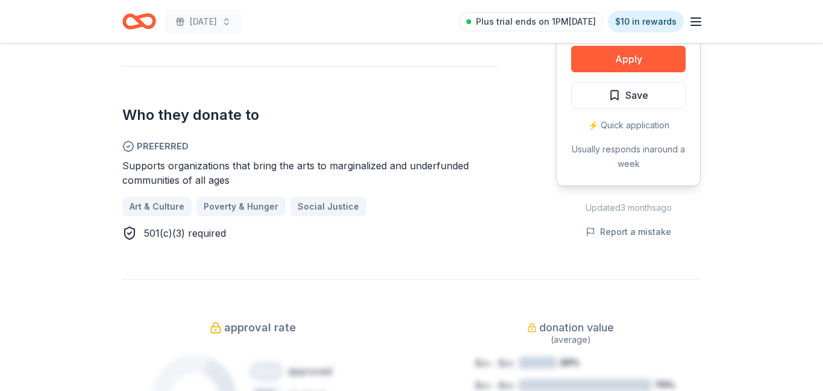
scroll to position [637, 0]
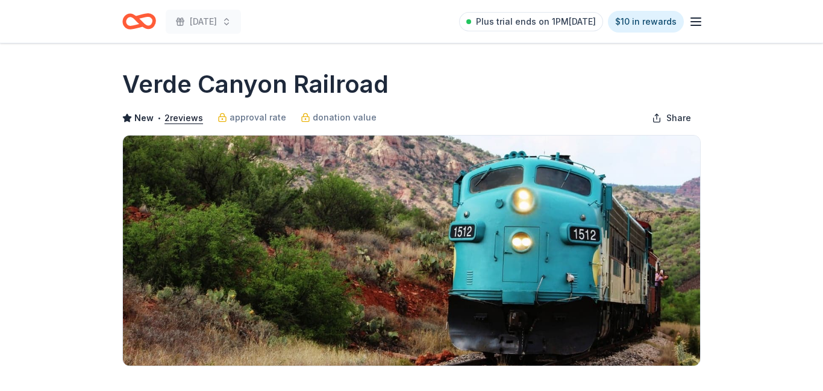
scroll to position [367, 0]
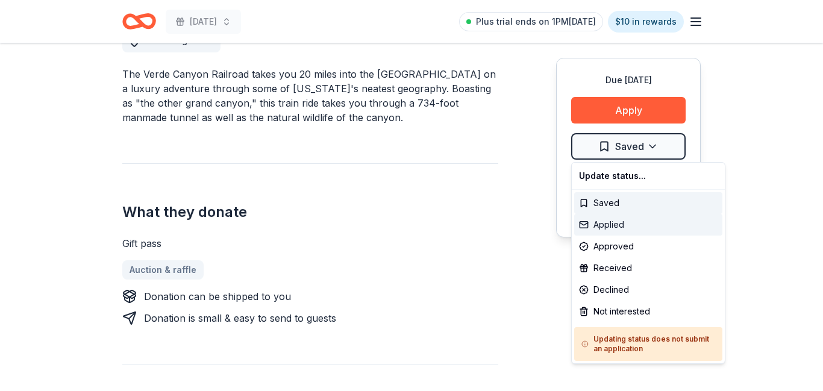
click at [643, 230] on div "Applied" at bounding box center [648, 225] width 148 height 22
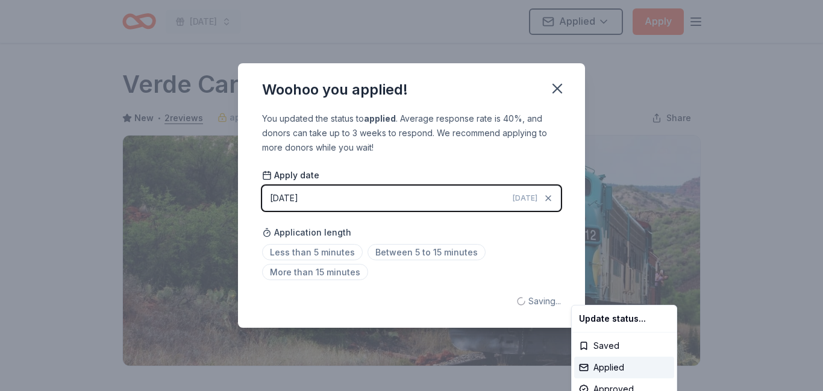
scroll to position [0, 0]
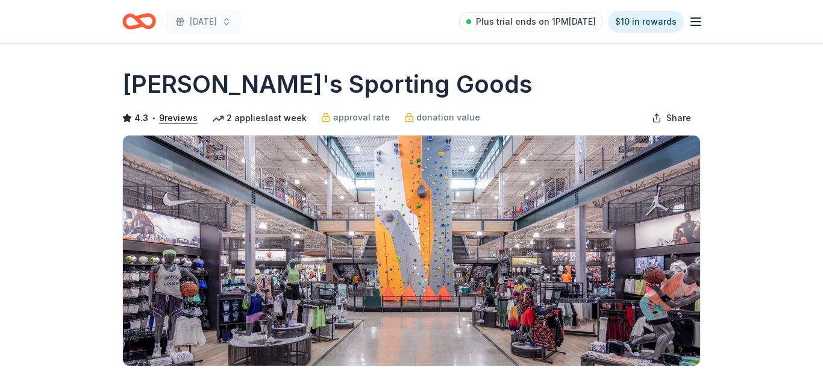
scroll to position [482, 0]
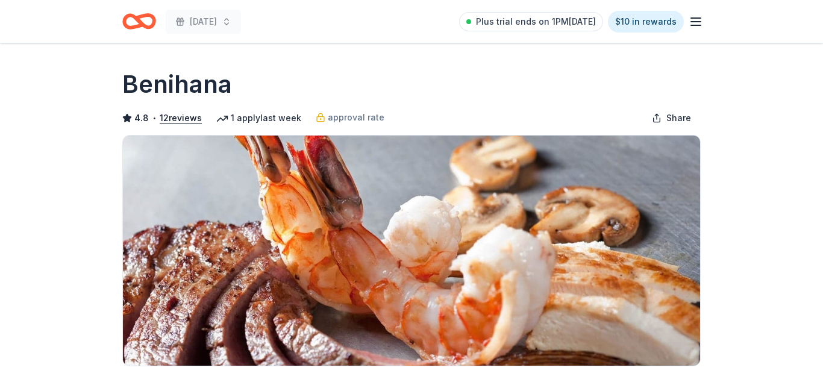
scroll to position [585, 0]
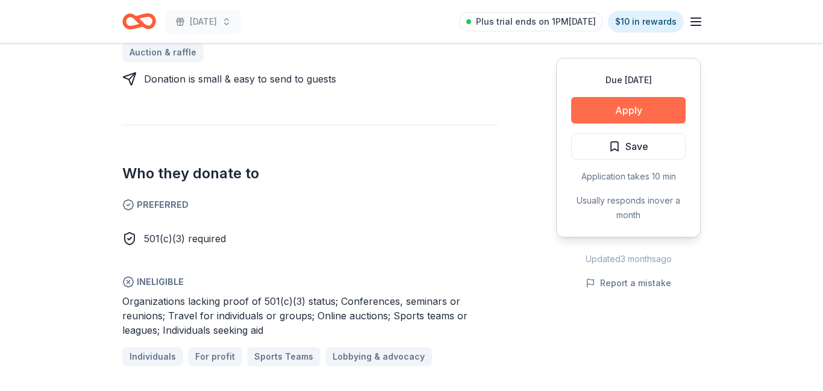
click at [627, 110] on button "Apply" at bounding box center [628, 110] width 115 height 27
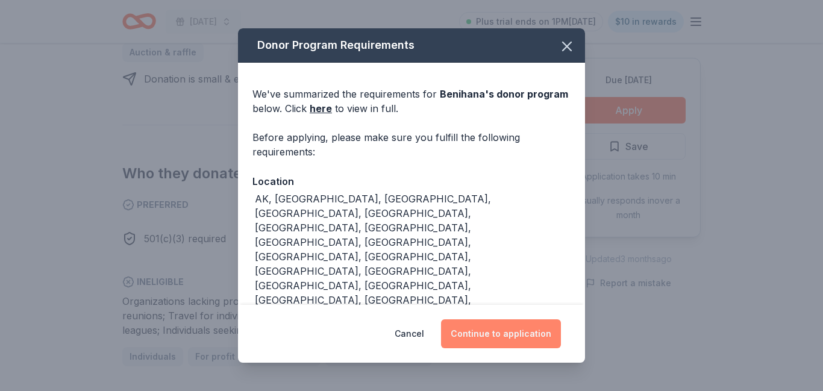
click at [514, 333] on button "Continue to application" at bounding box center [501, 333] width 120 height 29
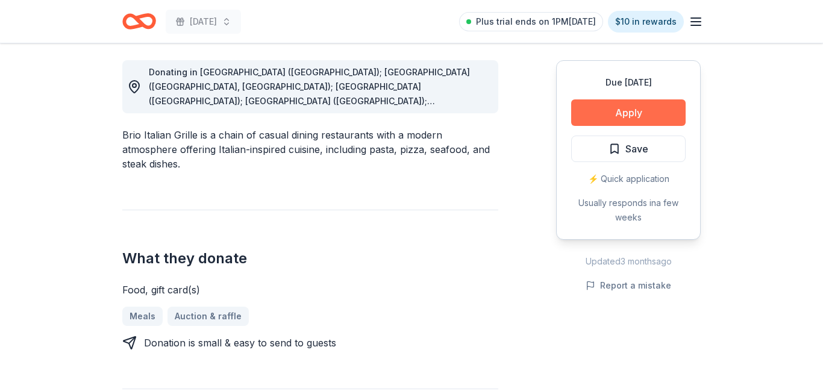
scroll to position [335, 0]
click at [646, 113] on button "Apply" at bounding box center [628, 112] width 115 height 27
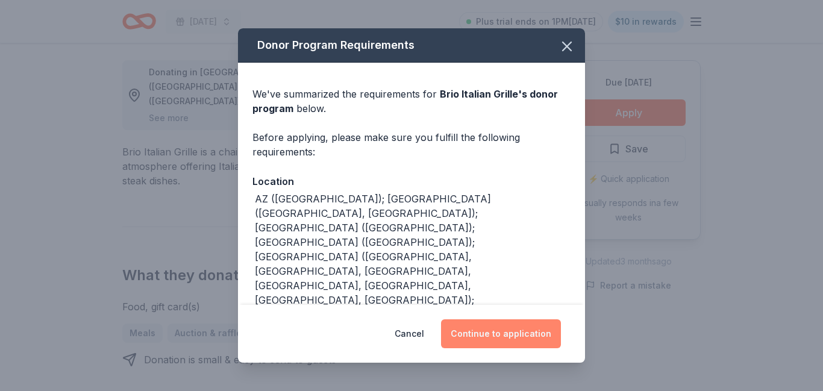
click at [498, 339] on button "Continue to application" at bounding box center [501, 333] width 120 height 29
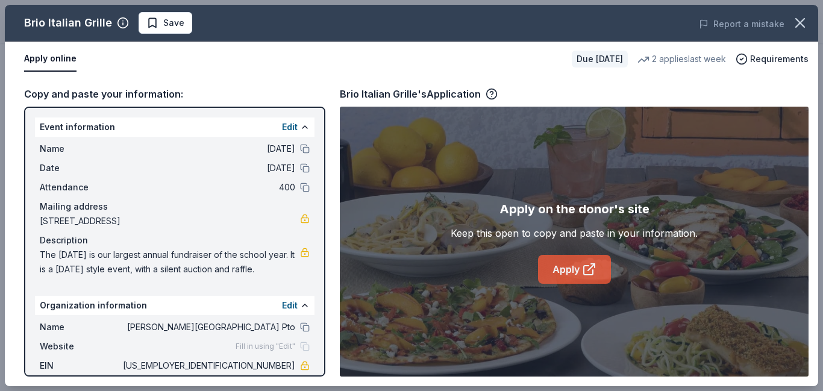
click at [570, 266] on link "Apply" at bounding box center [574, 269] width 73 height 29
click at [174, 27] on span "Save" at bounding box center [173, 23] width 21 height 14
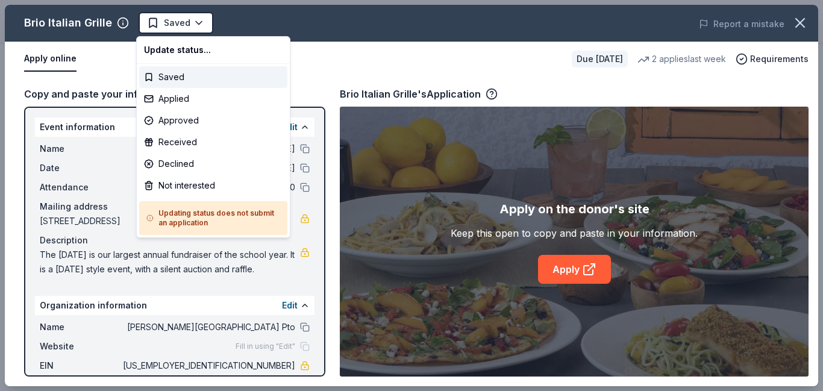
scroll to position [0, 0]
click at [191, 100] on div "Applied" at bounding box center [213, 99] width 148 height 22
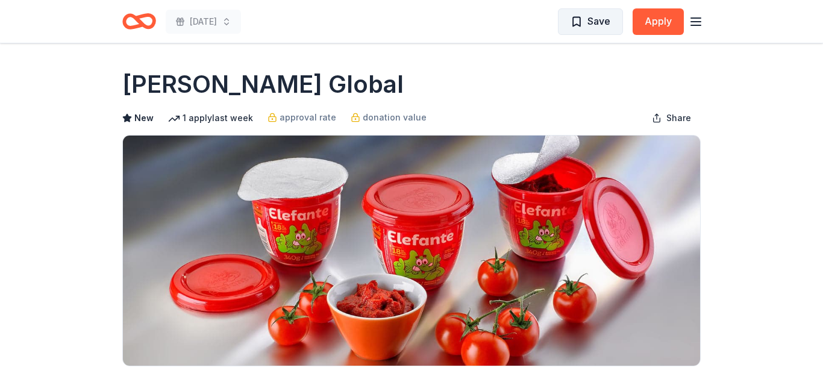
click at [607, 23] on span "Save" at bounding box center [599, 21] width 23 height 16
click at [607, 23] on html "Harvest Festival Saved Apply Due in 48 days Share Berry Global New 1 apply last…" at bounding box center [411, 195] width 823 height 391
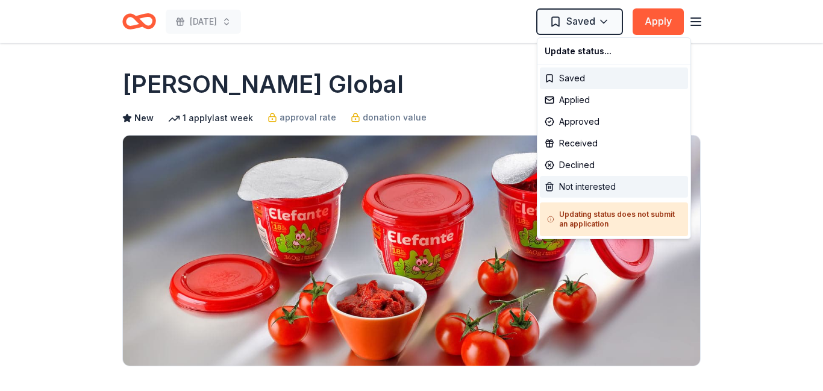
click at [565, 196] on div "Not interested" at bounding box center [614, 187] width 148 height 22
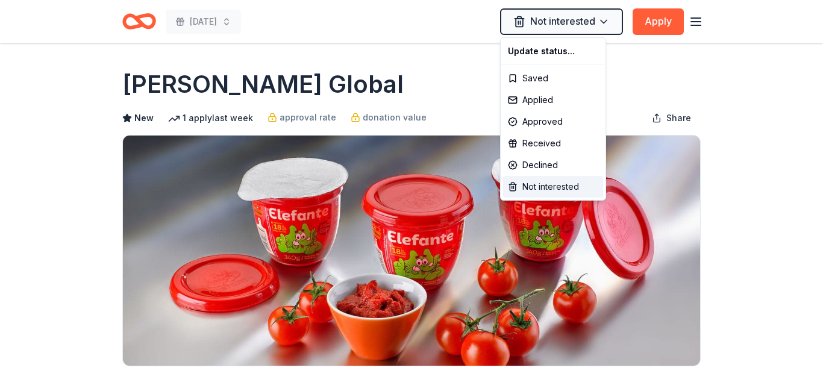
click at [565, 196] on div "Not interested" at bounding box center [553, 187] width 100 height 22
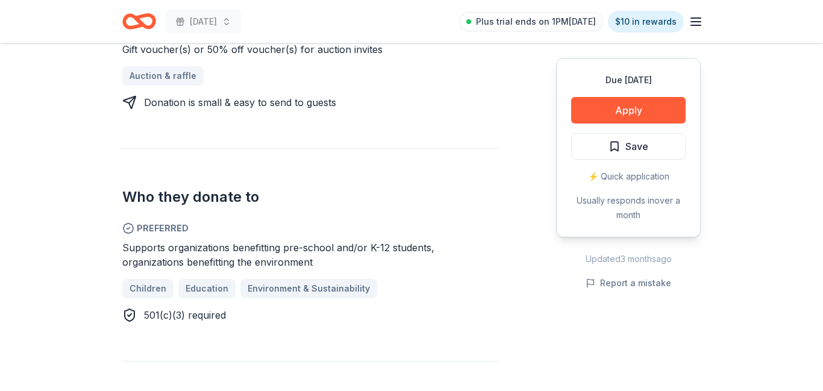
scroll to position [547, 0]
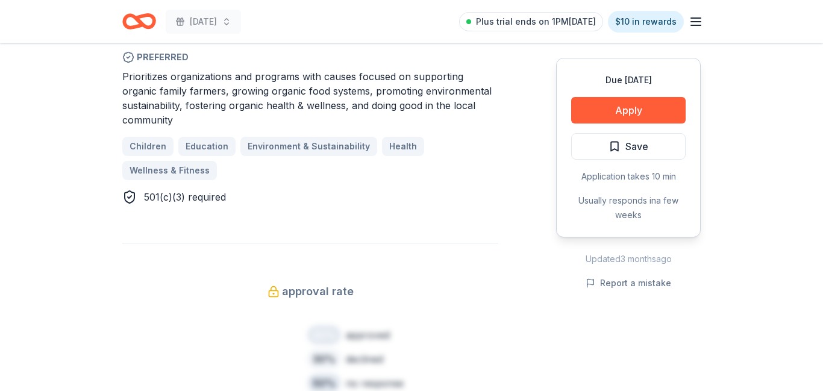
scroll to position [607, 0]
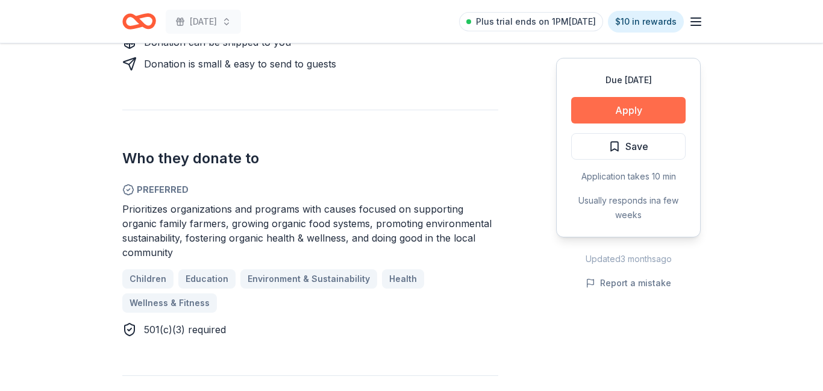
click at [632, 106] on button "Apply" at bounding box center [628, 110] width 115 height 27
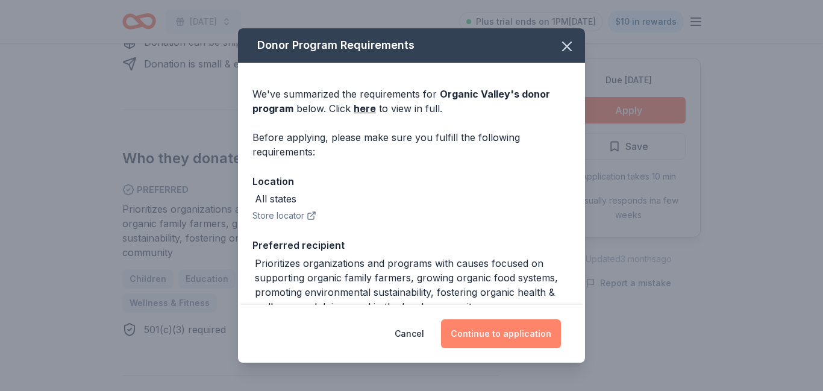
click at [486, 333] on button "Continue to application" at bounding box center [501, 333] width 120 height 29
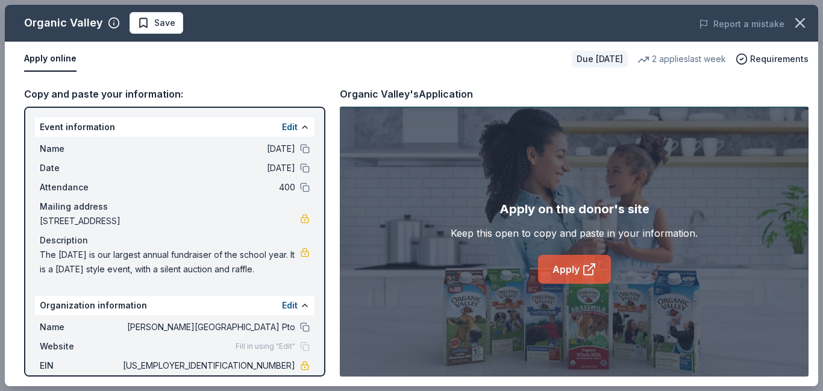
click at [559, 271] on link "Apply" at bounding box center [574, 269] width 73 height 29
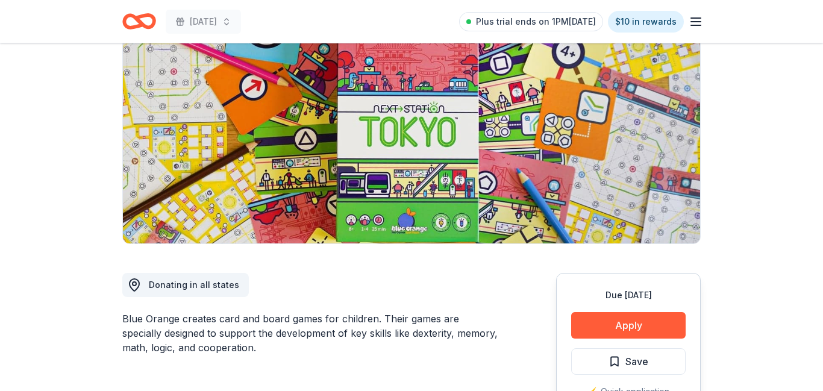
scroll to position [142, 0]
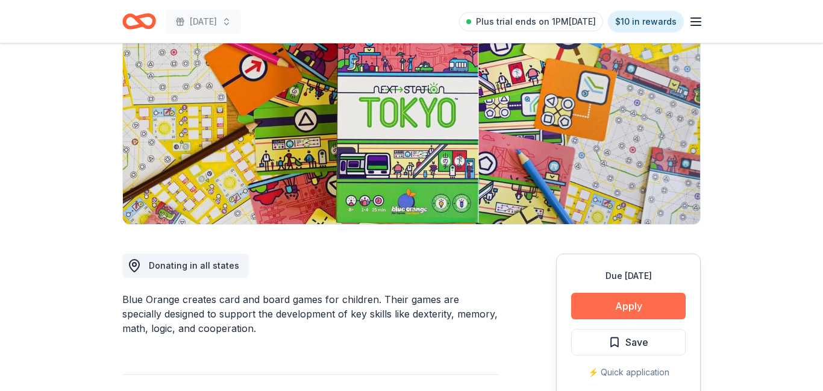
click at [632, 302] on button "Apply" at bounding box center [628, 306] width 115 height 27
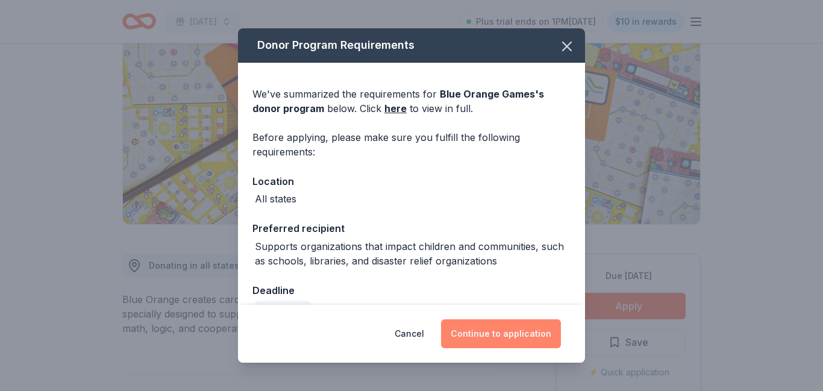
click at [473, 330] on button "Continue to application" at bounding box center [501, 333] width 120 height 29
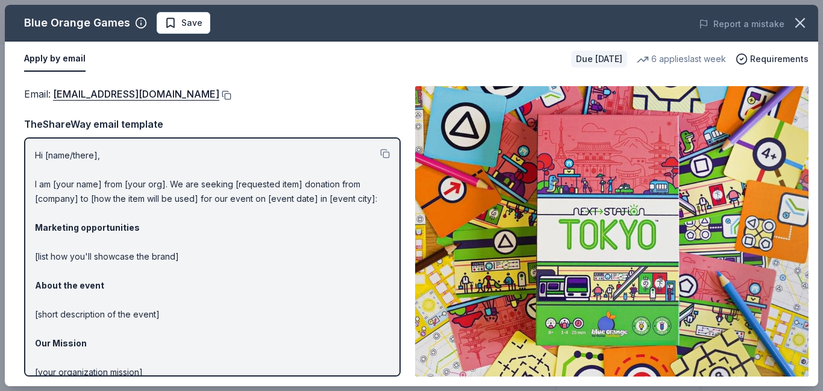
click at [219, 97] on button at bounding box center [225, 95] width 12 height 10
click at [192, 27] on span "Save" at bounding box center [191, 23] width 21 height 14
click at [212, 26] on body "Harvest Festival Plus trial ends on 1PM, 8/31 $10 in rewards Due in 48 days Sha…" at bounding box center [411, 53] width 823 height 391
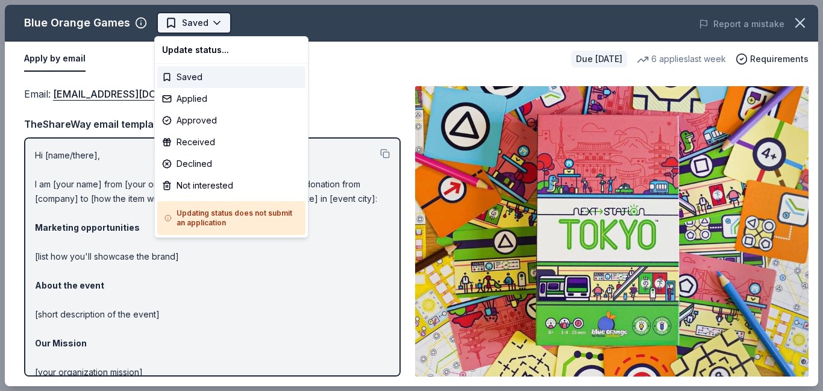
scroll to position [0, 0]
click at [215, 101] on div "Applied" at bounding box center [231, 99] width 148 height 22
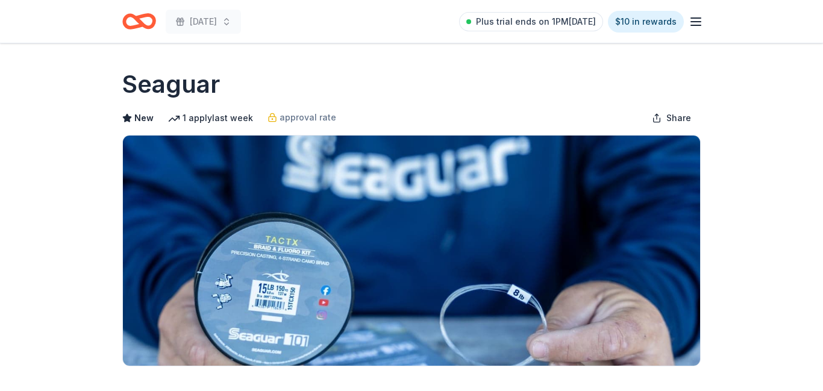
scroll to position [182, 0]
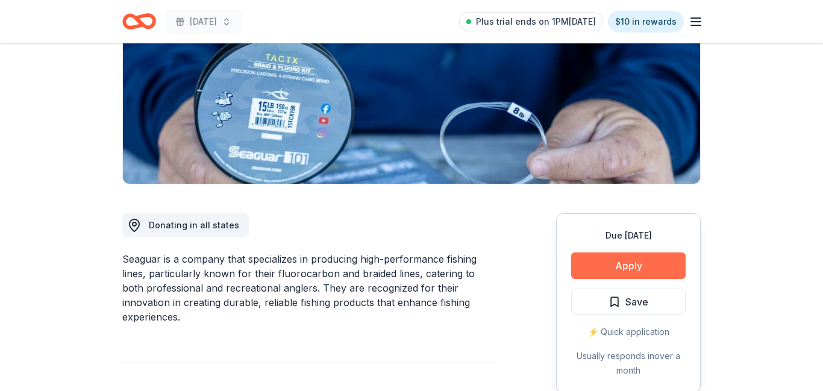
click at [630, 269] on button "Apply" at bounding box center [628, 266] width 115 height 27
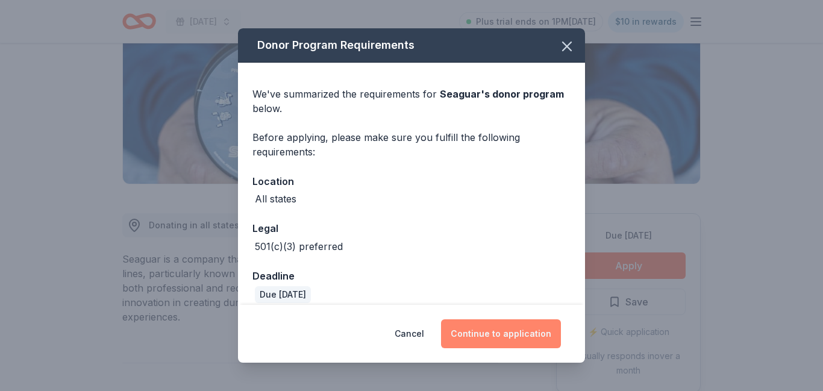
click at [486, 338] on button "Continue to application" at bounding box center [501, 333] width 120 height 29
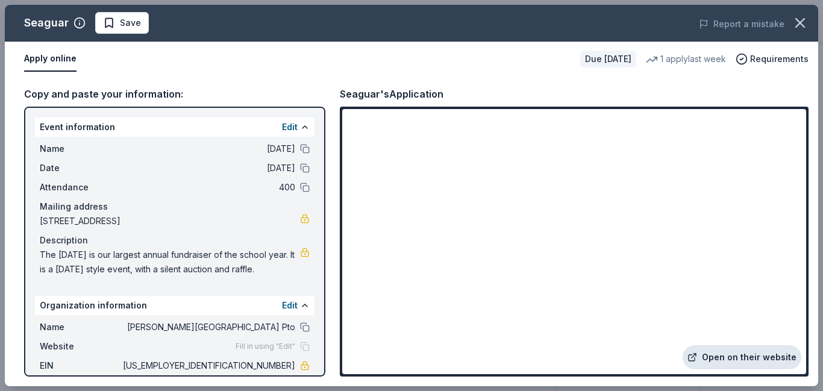
click at [723, 356] on link "Open on their website" at bounding box center [742, 357] width 119 height 24
click at [131, 27] on span "Save" at bounding box center [130, 23] width 21 height 14
click at [149, 25] on html "Harvest Festival Plus trial ends on 1PM, 8/31 $10 in rewards Due in 48 days Sha…" at bounding box center [411, 13] width 823 height 391
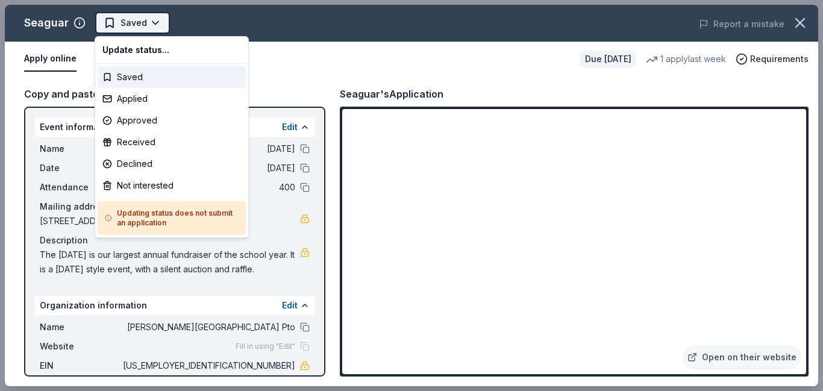
scroll to position [0, 0]
click at [149, 182] on div "Not interested" at bounding box center [172, 186] width 148 height 22
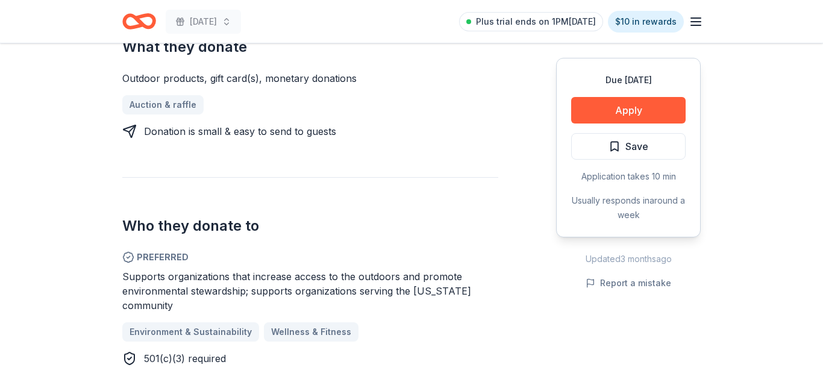
scroll to position [518, 0]
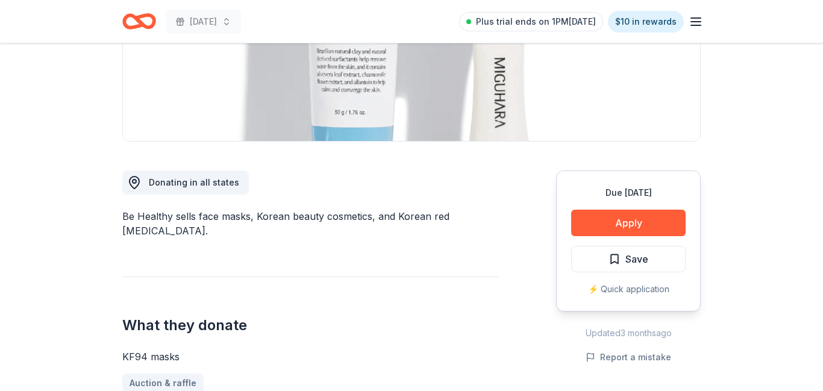
scroll to position [225, 0]
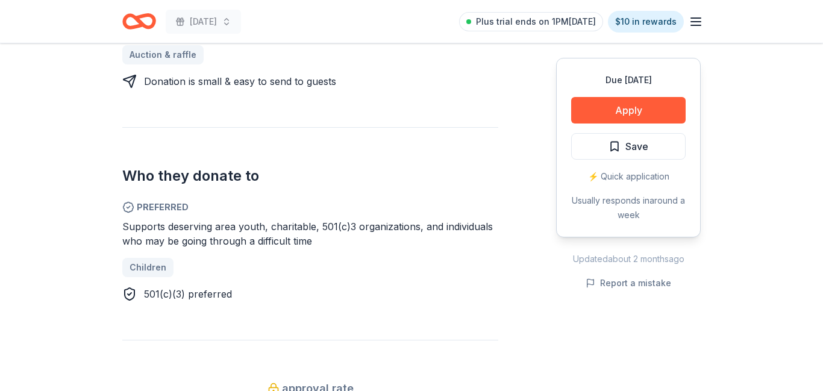
scroll to position [554, 0]
click at [624, 107] on button "Apply" at bounding box center [628, 110] width 115 height 27
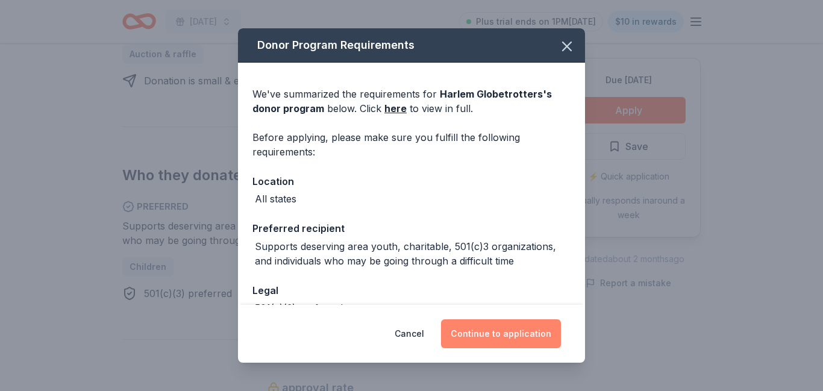
click at [502, 336] on button "Continue to application" at bounding box center [501, 333] width 120 height 29
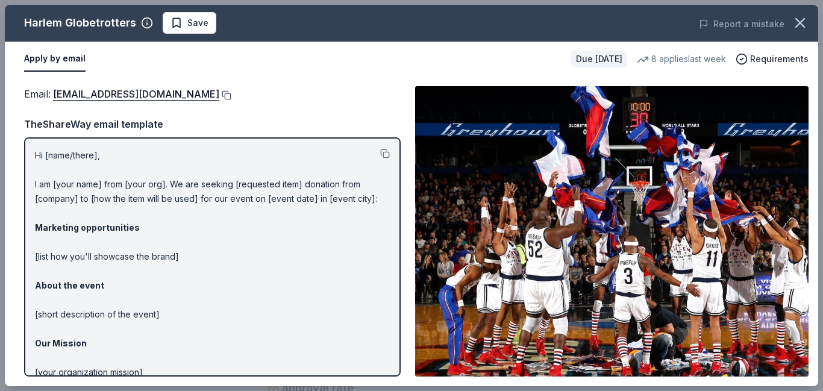
click at [219, 95] on button at bounding box center [225, 95] width 12 height 10
click at [200, 21] on span "Save" at bounding box center [197, 23] width 21 height 14
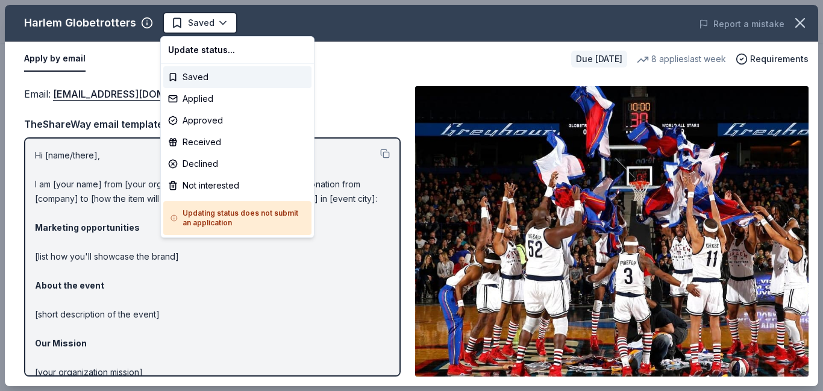
scroll to position [0, 0]
click at [221, 96] on div "Applied" at bounding box center [237, 99] width 148 height 22
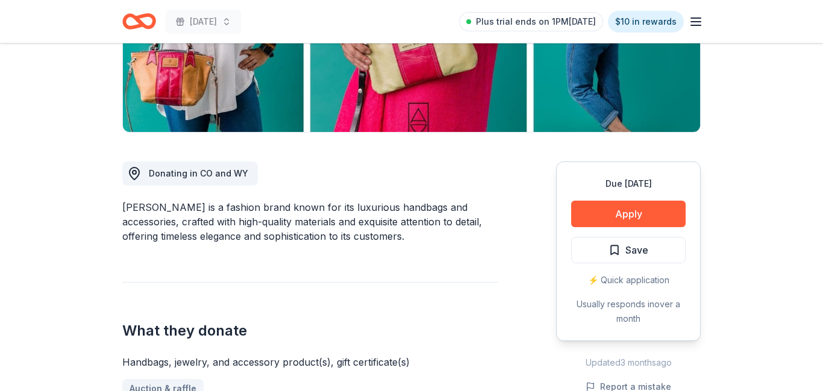
scroll to position [234, 0]
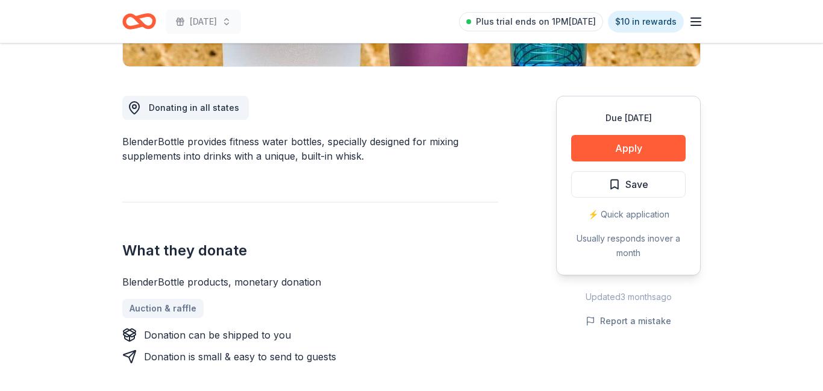
scroll to position [299, 0]
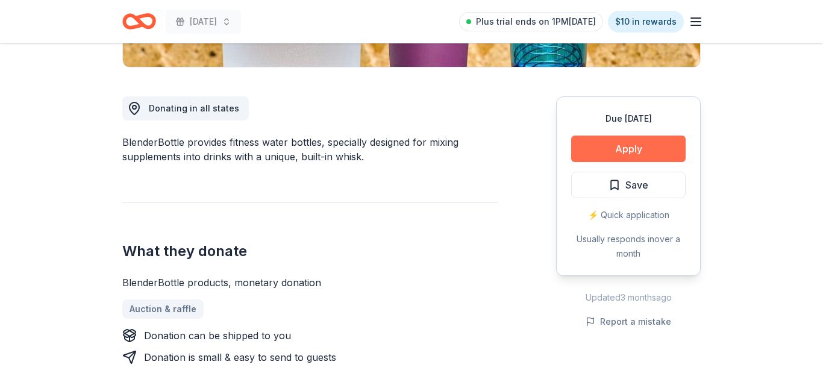
click at [637, 149] on button "Apply" at bounding box center [628, 149] width 115 height 27
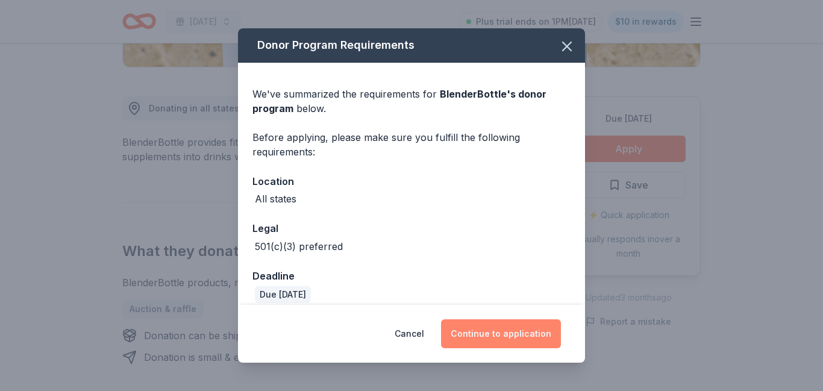
click at [474, 335] on button "Continue to application" at bounding box center [501, 333] width 120 height 29
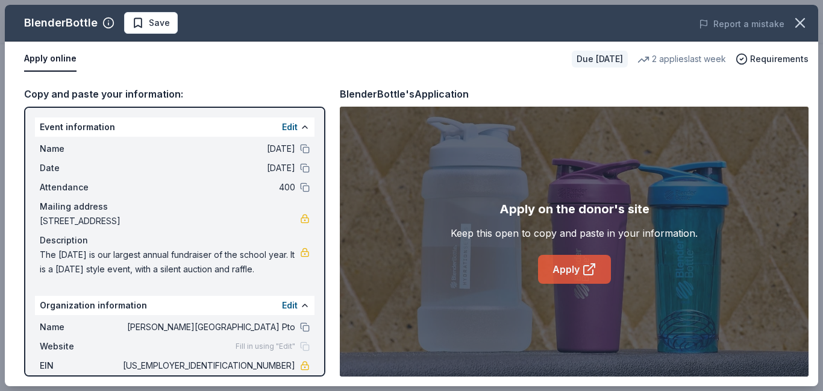
click at [558, 277] on link "Apply" at bounding box center [574, 269] width 73 height 29
click at [160, 27] on span "Save" at bounding box center [159, 23] width 21 height 14
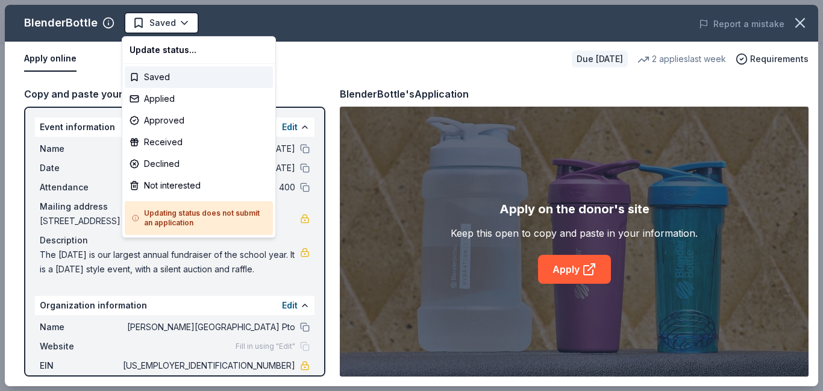
scroll to position [0, 0]
click at [174, 101] on div "Applied" at bounding box center [199, 99] width 148 height 22
